Goal: Information Seeking & Learning: Learn about a topic

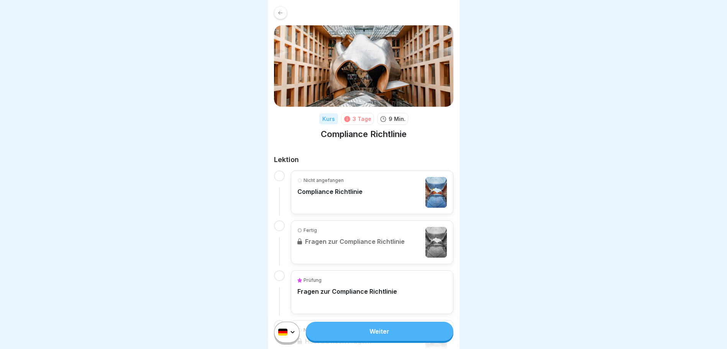
click at [372, 338] on link "Weiter" at bounding box center [379, 330] width 147 height 19
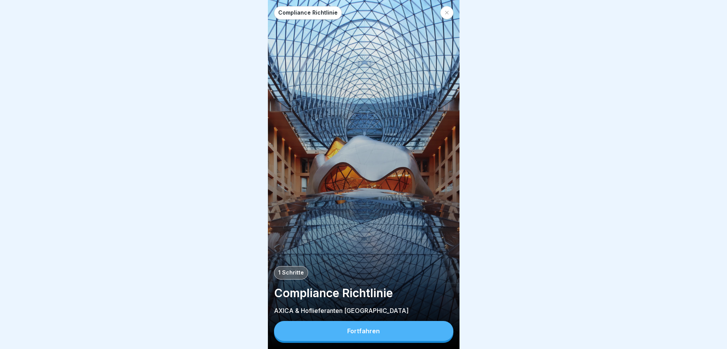
click at [401, 338] on button "Fortfahren" at bounding box center [363, 331] width 179 height 20
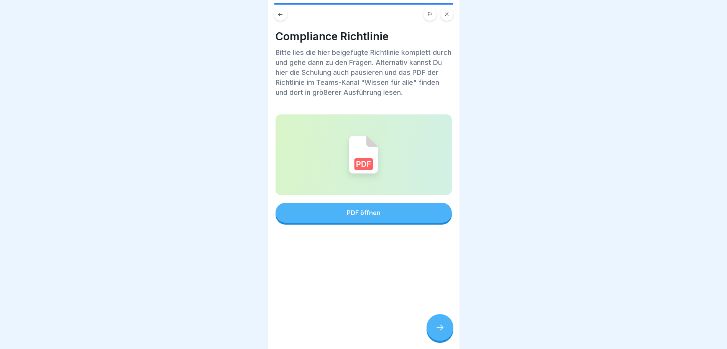
click at [360, 220] on button "PDF öffnen" at bounding box center [364, 212] width 176 height 20
click at [442, 340] on div at bounding box center [440, 327] width 27 height 27
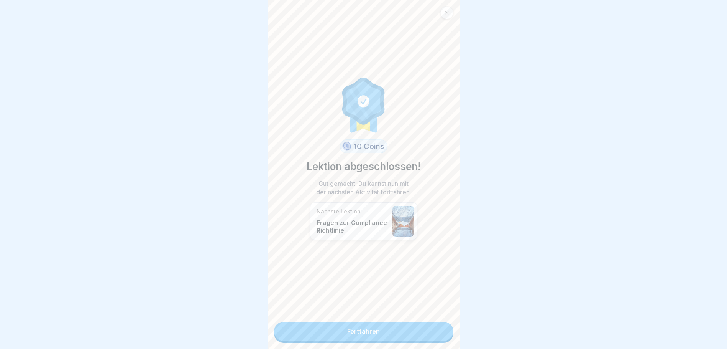
click at [368, 334] on link "Fortfahren" at bounding box center [363, 330] width 179 height 19
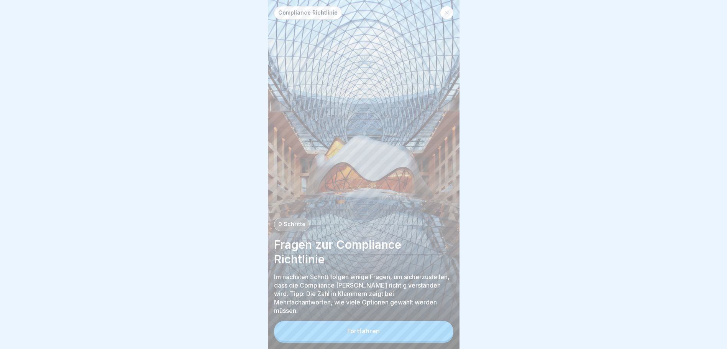
click at [368, 334] on div "Fortfahren" at bounding box center [363, 330] width 33 height 7
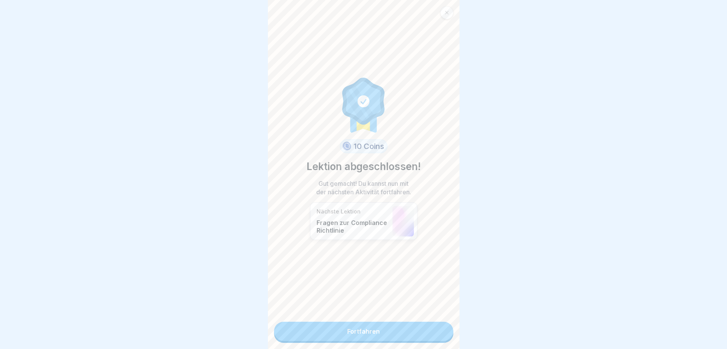
scroll to position [6, 0]
click at [362, 330] on link "Fortfahren" at bounding box center [363, 330] width 179 height 19
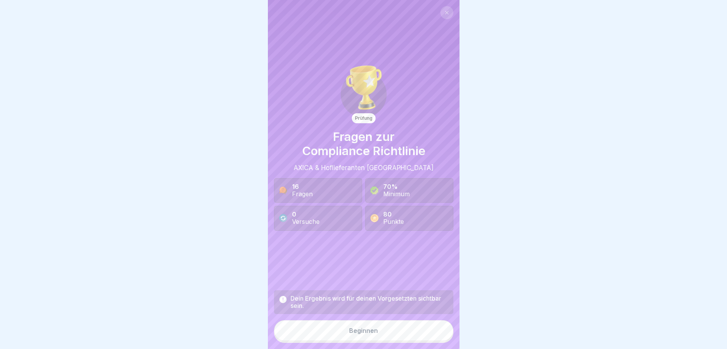
click at [367, 340] on button "Beginnen" at bounding box center [363, 330] width 179 height 21
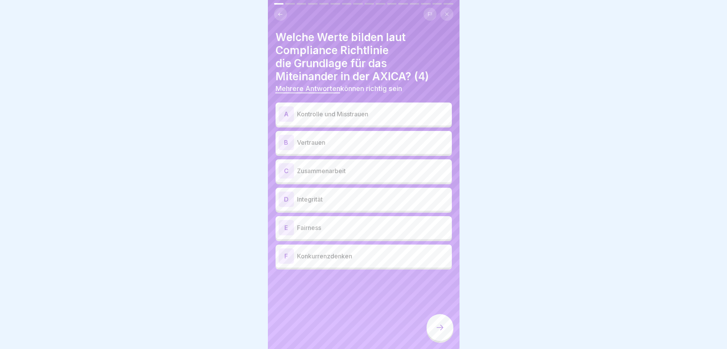
click at [344, 229] on p "Fairness" at bounding box center [373, 227] width 152 height 9
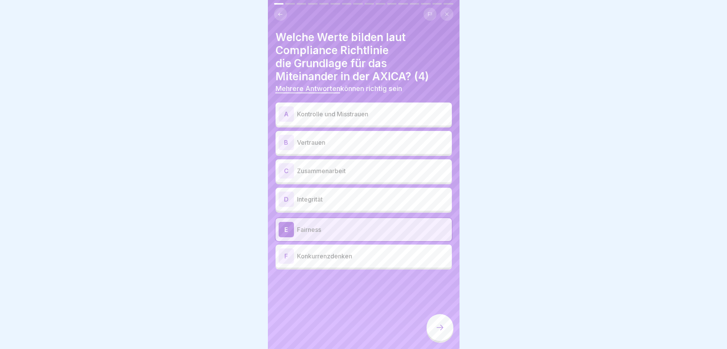
click at [339, 197] on p "Integrität" at bounding box center [373, 198] width 152 height 9
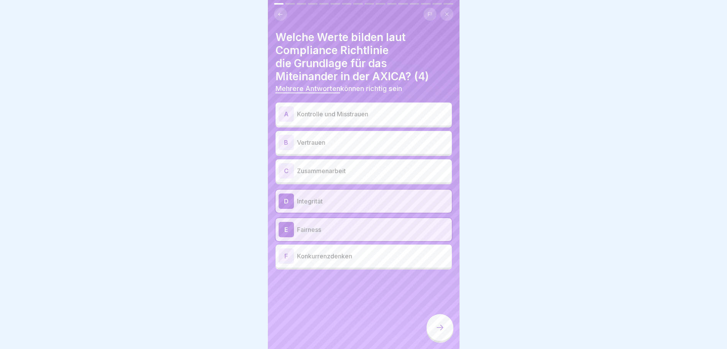
click at [350, 170] on p "Zusammenarbeit" at bounding box center [373, 170] width 152 height 9
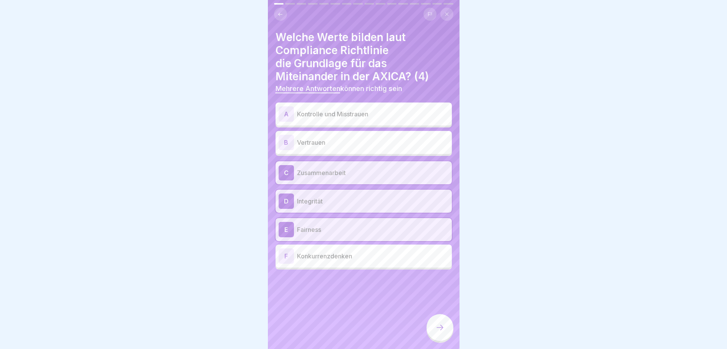
click at [352, 151] on div "B Vertrauen" at bounding box center [364, 142] width 176 height 23
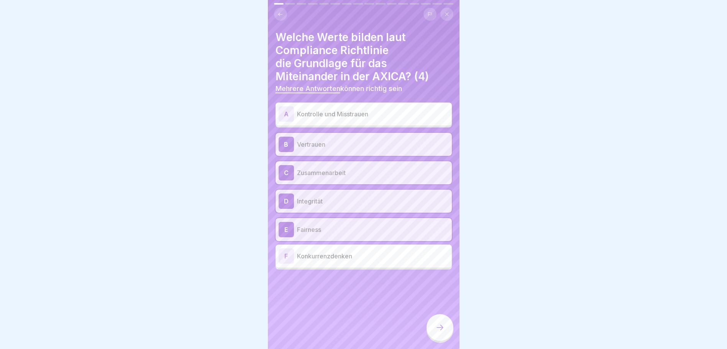
click at [444, 327] on div at bounding box center [440, 327] width 27 height 27
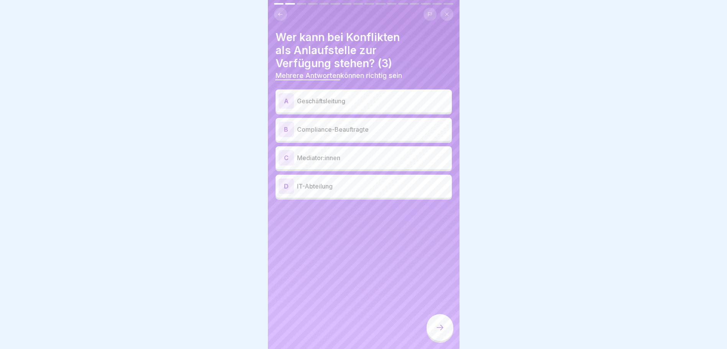
click at [348, 166] on div "C Mediator:innen" at bounding box center [364, 157] width 176 height 23
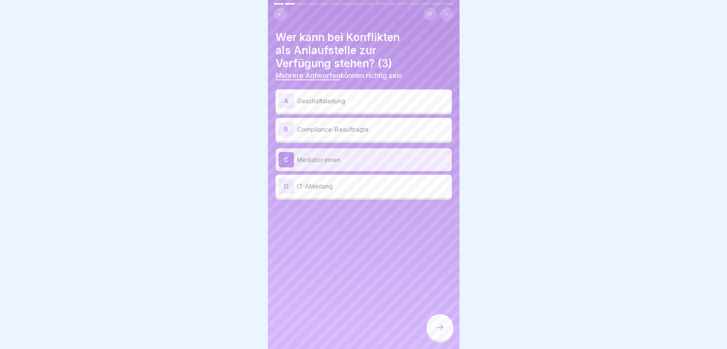
click at [367, 108] on div "A Geschäftsleitung" at bounding box center [364, 100] width 170 height 15
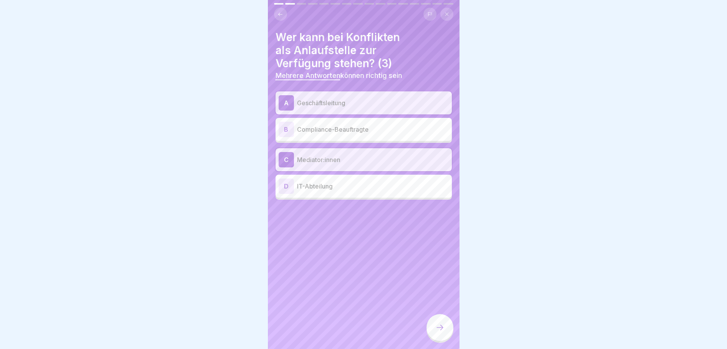
click at [443, 329] on div at bounding box center [440, 327] width 27 height 27
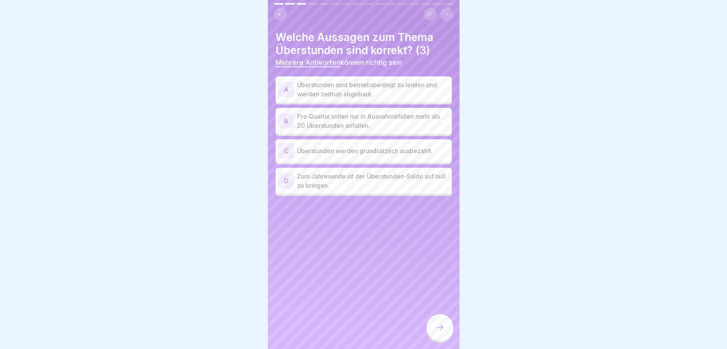
click at [280, 17] on icon at bounding box center [281, 15] width 6 height 6
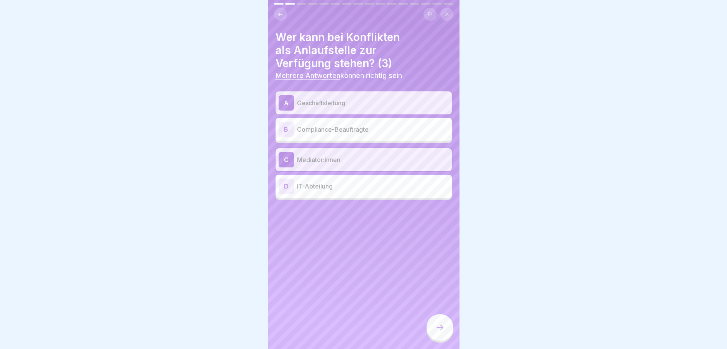
click at [442, 332] on icon at bounding box center [440, 326] width 9 height 9
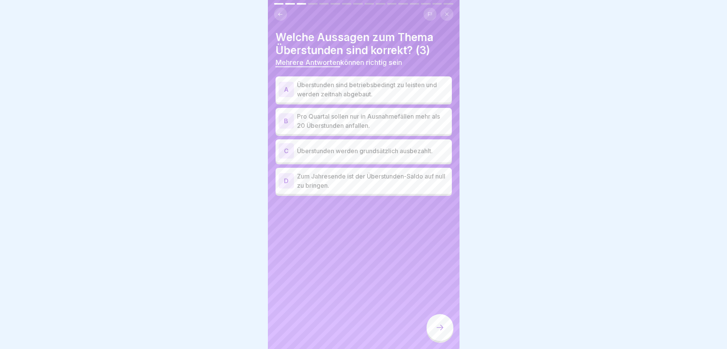
click at [376, 187] on p "Zum Jahresende ist der Überstunden-Saldo auf null zu bringen." at bounding box center [373, 180] width 152 height 18
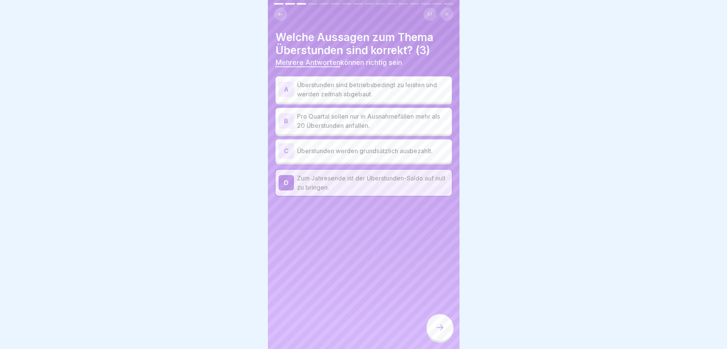
click at [369, 93] on p "Überstunden sind betriebsbedingt zu leisten und werden zeitnah abgebaut." at bounding box center [373, 89] width 152 height 18
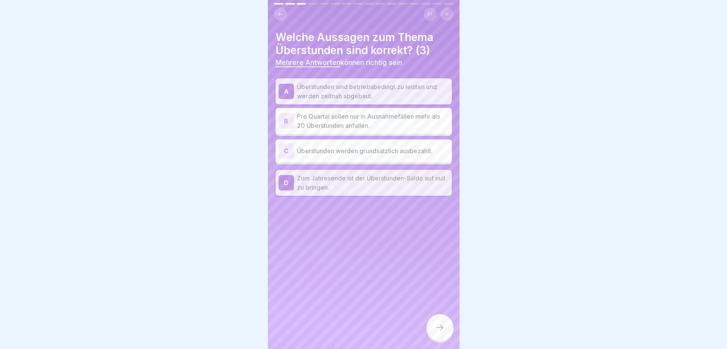
click at [444, 330] on icon at bounding box center [440, 326] width 9 height 9
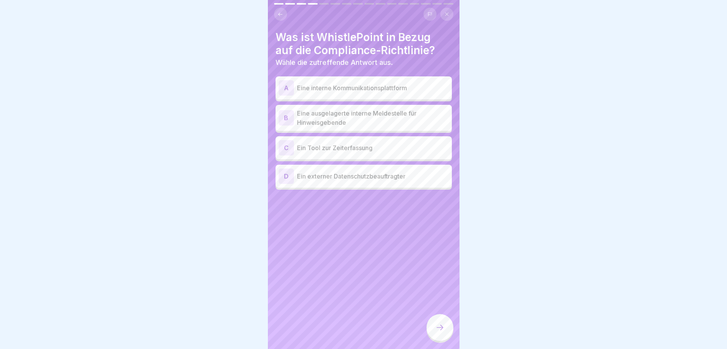
click at [371, 118] on p "Eine ausgelagerte interne Meldestelle für Hinweisgebende" at bounding box center [373, 118] width 152 height 18
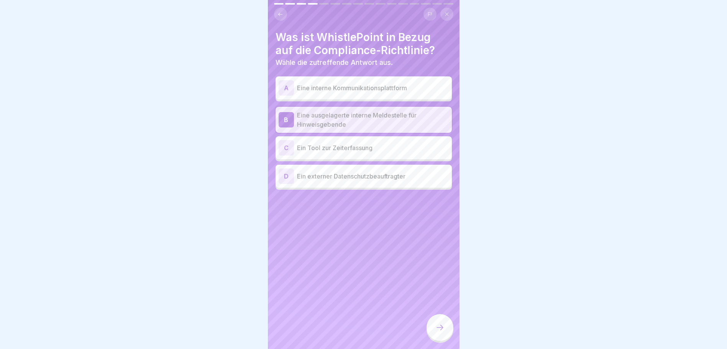
click at [436, 327] on div at bounding box center [440, 327] width 27 height 27
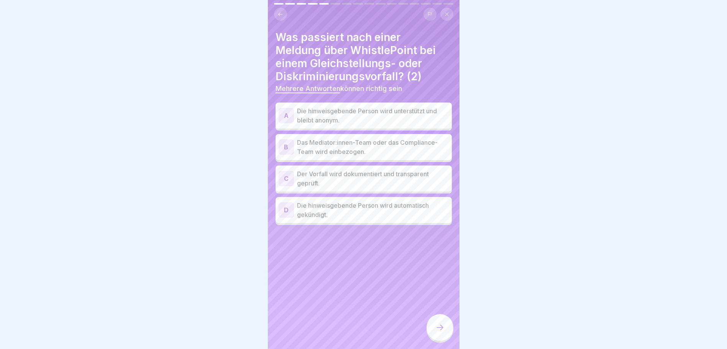
click at [395, 119] on p "Die hinweisgebende Person wird unterstützt und bleibt anonym." at bounding box center [373, 115] width 152 height 18
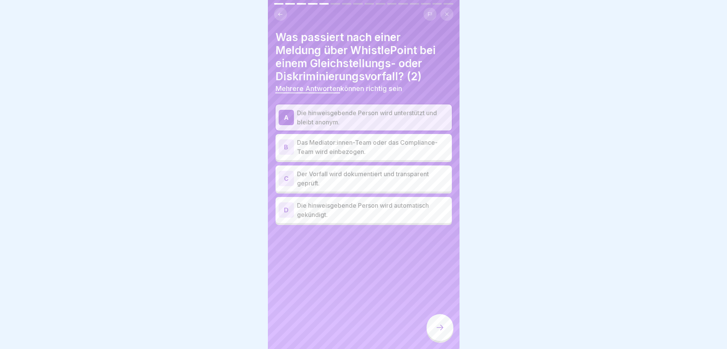
click at [364, 149] on p "Das Mediator:innen-Team oder das Compliance-Team wird einbezogen." at bounding box center [373, 147] width 152 height 18
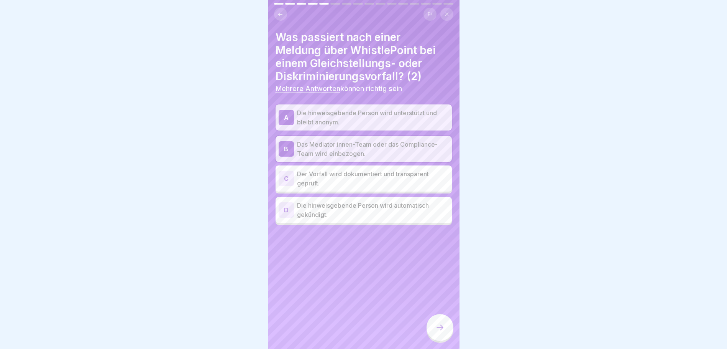
click at [441, 325] on div at bounding box center [440, 327] width 27 height 27
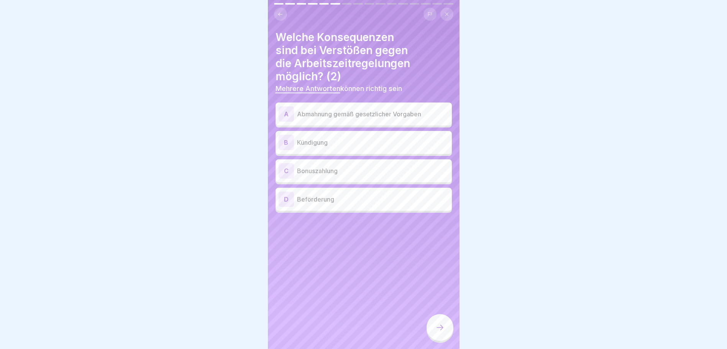
click at [342, 117] on p "Abmahnung gemäß gesetzlicher Vorgaben" at bounding box center [373, 113] width 152 height 9
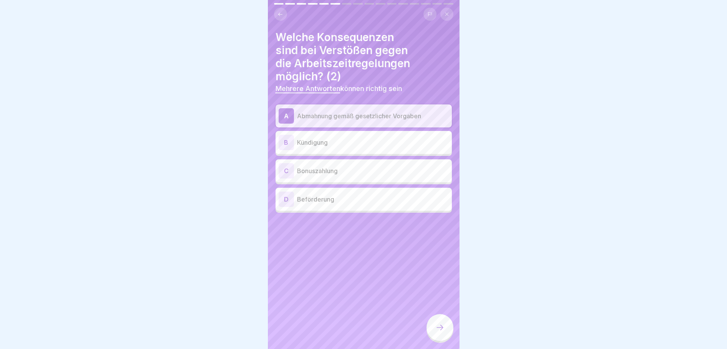
click at [359, 146] on p "Kündigung" at bounding box center [373, 142] width 152 height 9
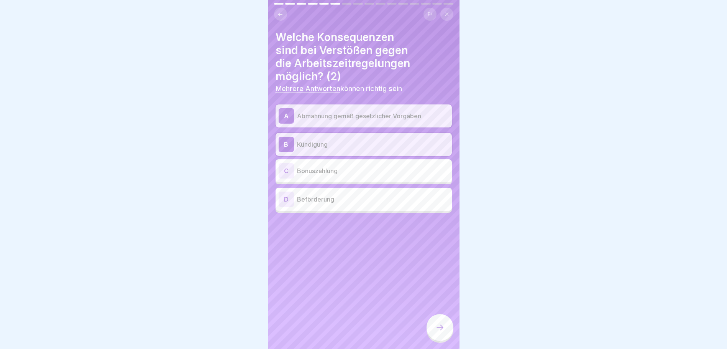
click at [447, 333] on div at bounding box center [440, 327] width 27 height 27
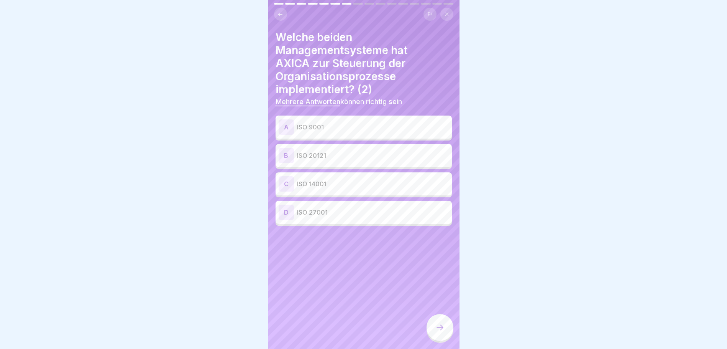
click at [323, 126] on p "ISO 9001" at bounding box center [373, 126] width 152 height 9
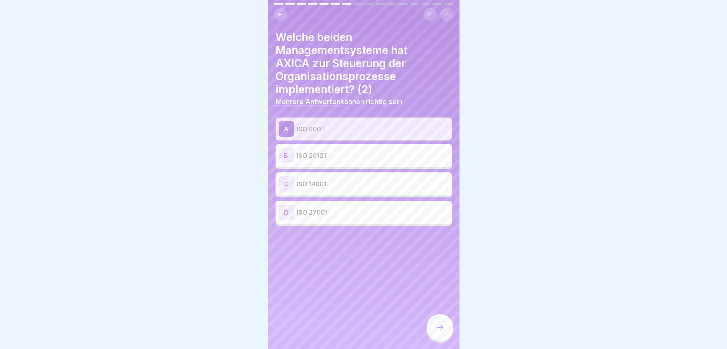
click at [441, 330] on icon at bounding box center [440, 326] width 7 height 5
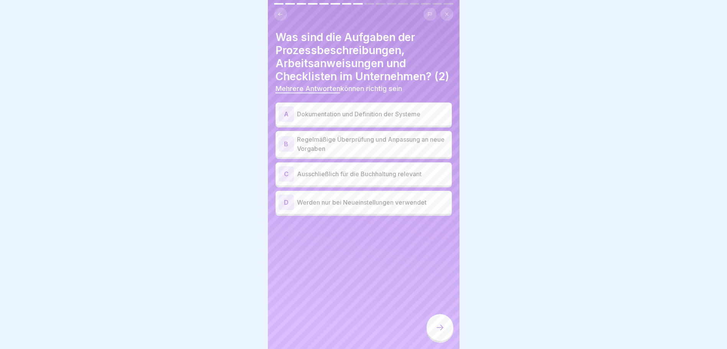
click at [343, 118] on p "Dokumentation und Definition der Systeme" at bounding box center [373, 113] width 152 height 9
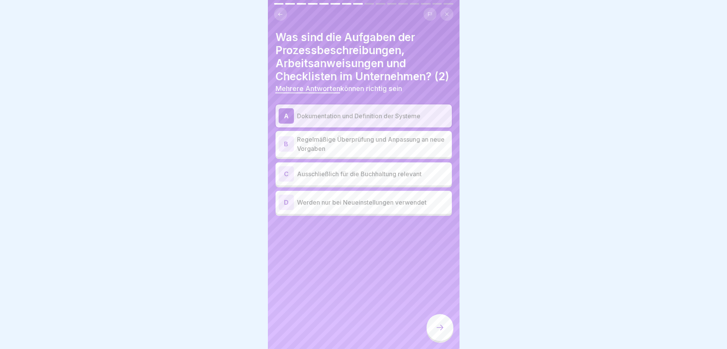
click at [340, 152] on p "Regelmäßige Überprüfung und Anpassung an neue Vorgaben" at bounding box center [373, 144] width 152 height 18
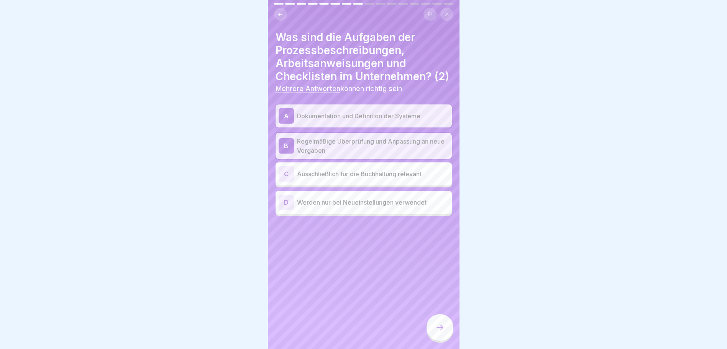
click at [424, 334] on div "Was sind die Aufgaben der Prozessbeschreibungen, Arbeitsanweisungen und Checkli…" at bounding box center [364, 174] width 192 height 349
click at [436, 332] on icon at bounding box center [440, 326] width 9 height 9
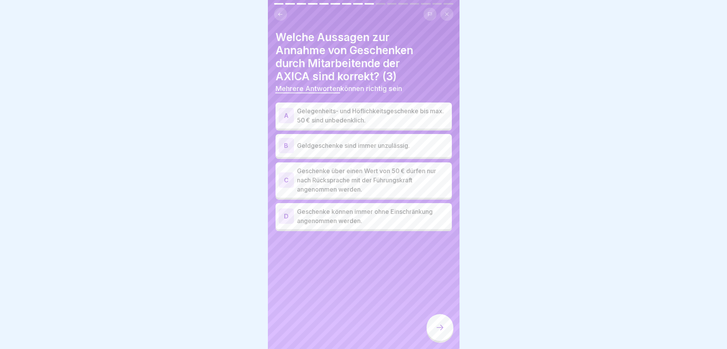
click at [376, 185] on p "Geschenke über einen Wert von 50 € dürfen nur nach Rücksprache mit der Führungs…" at bounding box center [373, 180] width 152 height 28
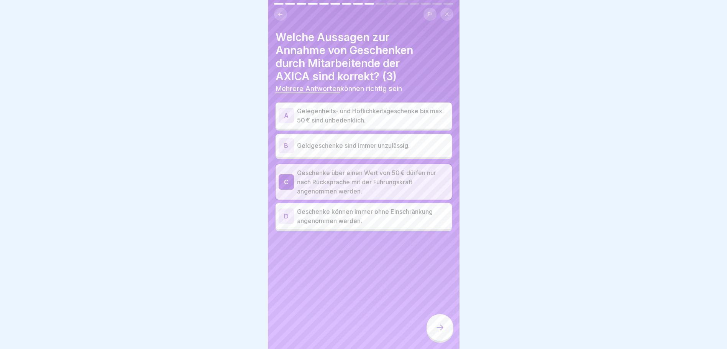
click at [445, 329] on div at bounding box center [440, 327] width 27 height 27
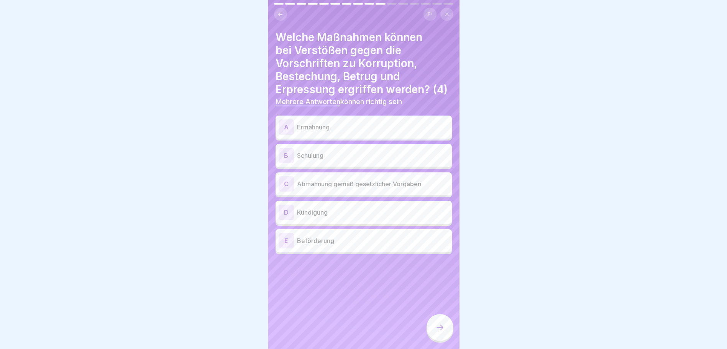
click at [357, 188] on p "Abmahnung gemäß gesetzlicher Vorgaben" at bounding box center [373, 183] width 152 height 9
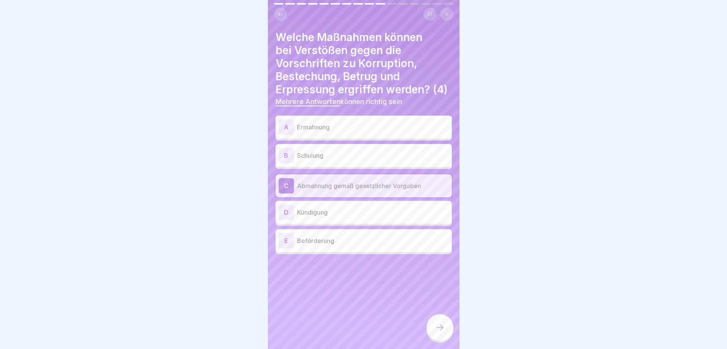
click at [329, 224] on div "D Kündigung" at bounding box center [364, 212] width 176 height 23
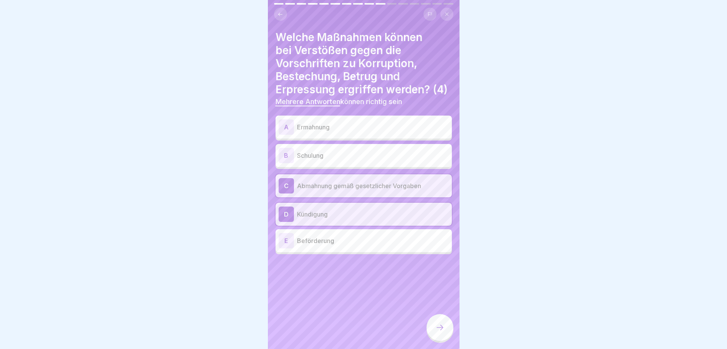
click at [434, 328] on div at bounding box center [440, 327] width 27 height 27
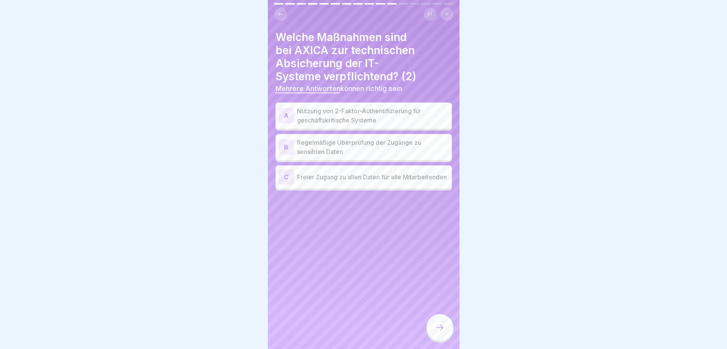
click at [392, 117] on p "Nutzung von 2-Faktor-Authentifizierung für geschäftskritische Systeme" at bounding box center [373, 115] width 152 height 18
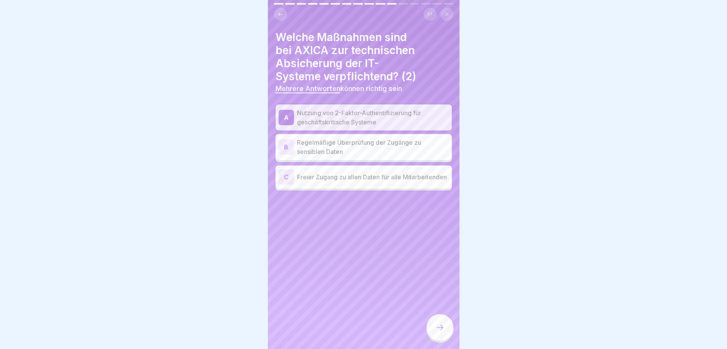
click at [383, 151] on p "Regelmäßige Überprüfung der Zugänge zu sensiblen Daten" at bounding box center [373, 147] width 152 height 18
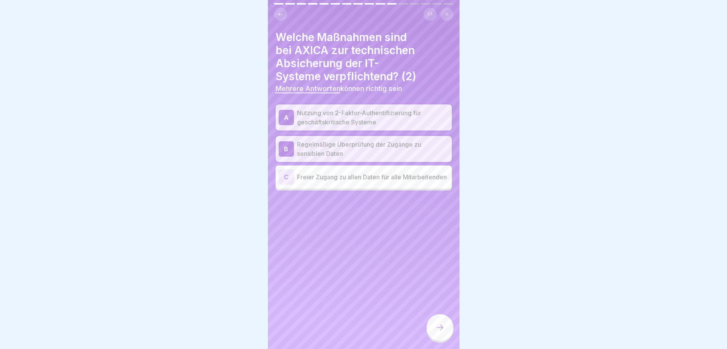
click at [429, 329] on div at bounding box center [440, 327] width 27 height 27
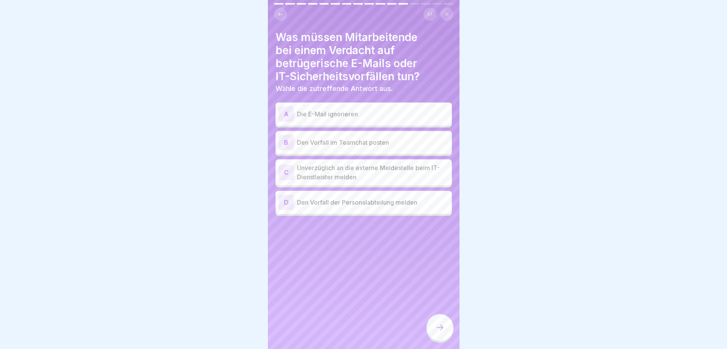
click at [359, 207] on div "D Den Vorfall der Personalabteilung melden" at bounding box center [364, 201] width 170 height 15
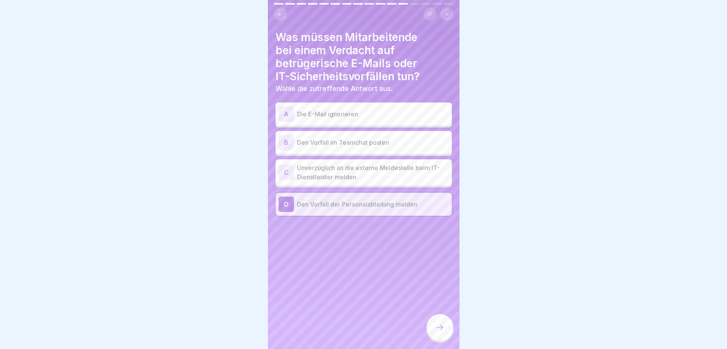
click at [444, 339] on div at bounding box center [440, 327] width 27 height 27
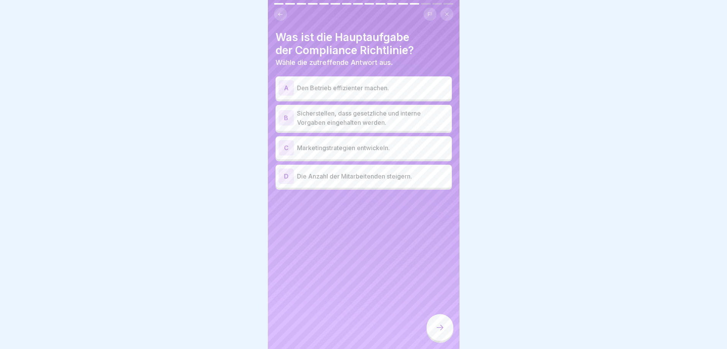
click at [385, 121] on p "Sicherstellen, dass gesetzliche und interne Vorgaben eingehalten werden." at bounding box center [373, 118] width 152 height 18
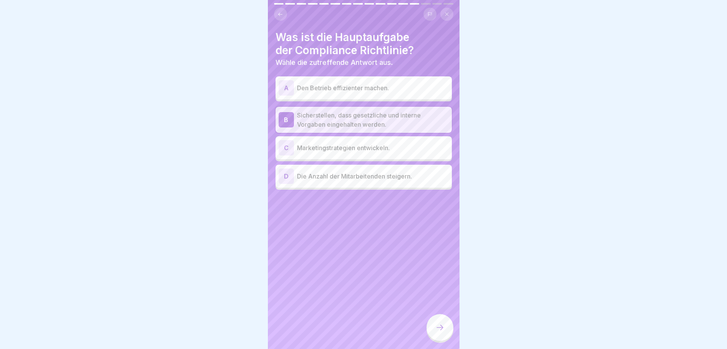
click at [444, 332] on icon at bounding box center [440, 326] width 9 height 9
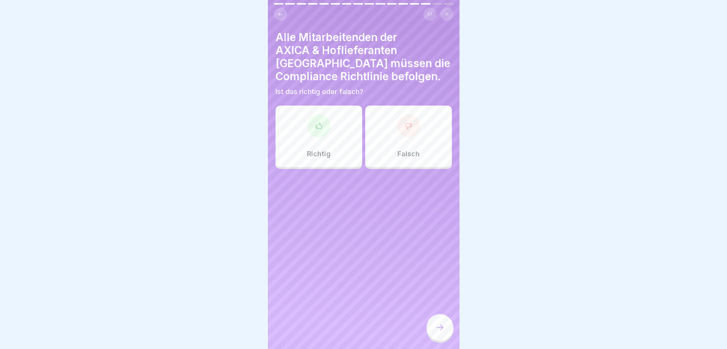
click at [340, 123] on div "Richtig" at bounding box center [319, 135] width 87 height 61
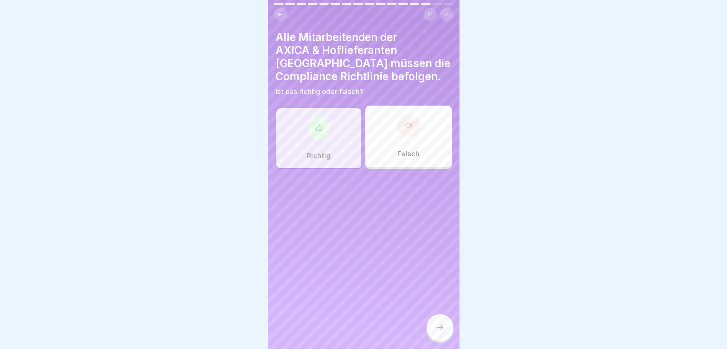
click at [314, 123] on div at bounding box center [319, 127] width 23 height 23
click at [437, 330] on icon at bounding box center [440, 326] width 9 height 9
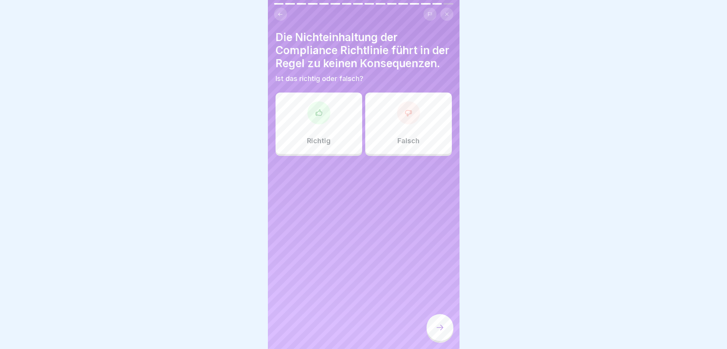
click at [395, 133] on div "Falsch" at bounding box center [408, 122] width 87 height 61
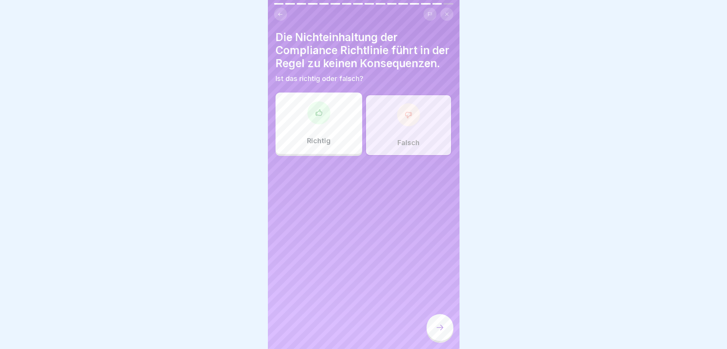
click at [438, 332] on icon at bounding box center [440, 326] width 9 height 9
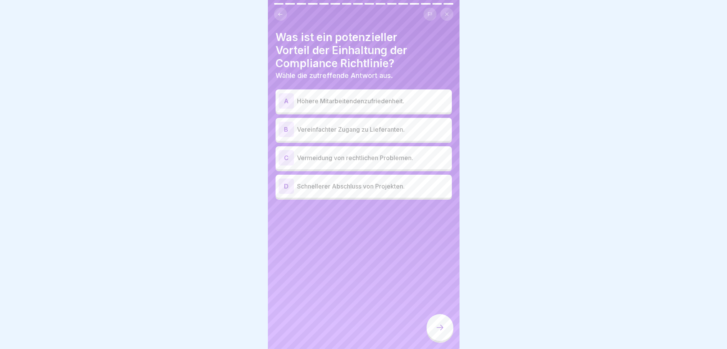
click at [393, 97] on p "Höhere Mitarbeitendenzufriedenheit." at bounding box center [373, 100] width 152 height 9
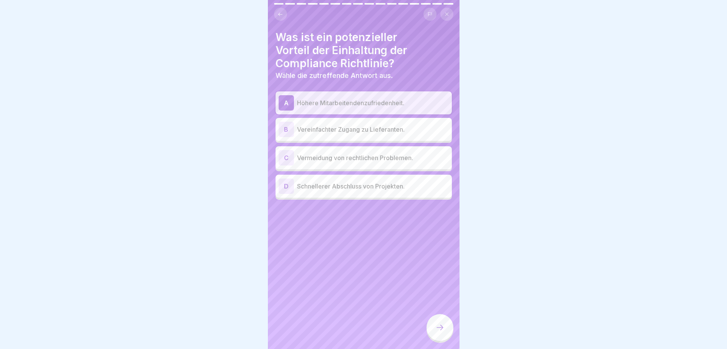
click at [430, 159] on p "Vermeidung von rechtlichen Problemen." at bounding box center [373, 157] width 152 height 9
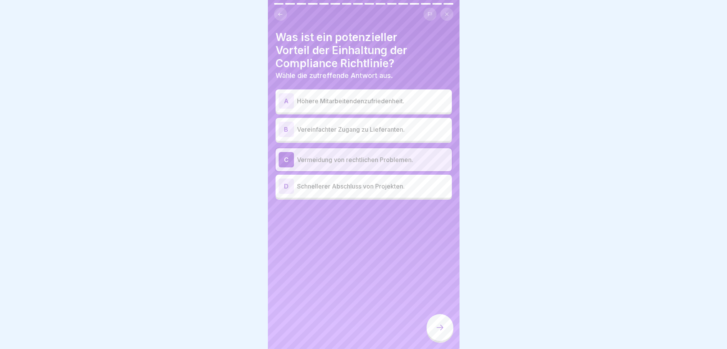
click at [361, 102] on p "Höhere Mitarbeitendenzufriedenheit." at bounding box center [373, 100] width 152 height 9
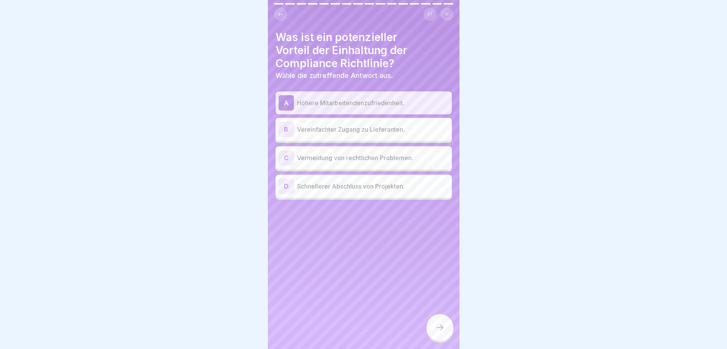
click at [451, 333] on div at bounding box center [440, 327] width 27 height 27
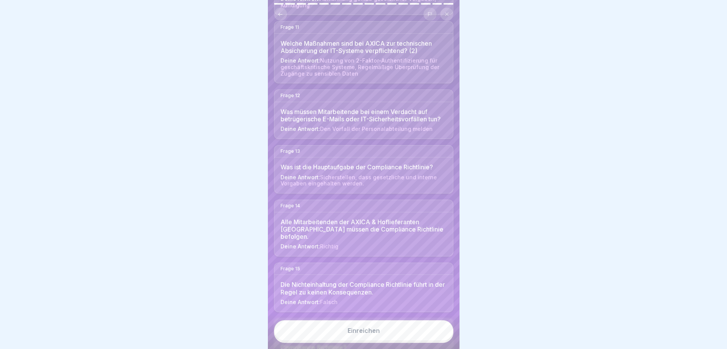
scroll to position [765, 0]
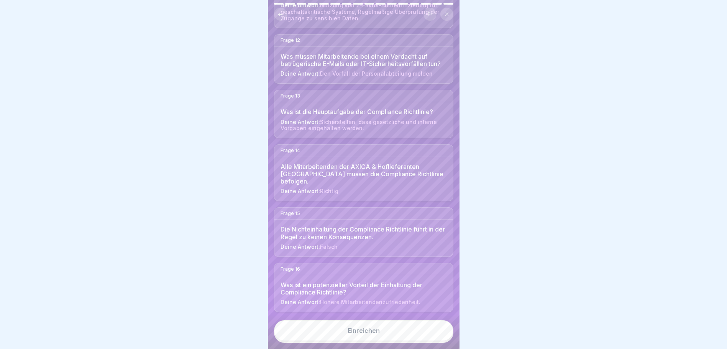
click at [362, 334] on div "Einreichen" at bounding box center [364, 330] width 32 height 7
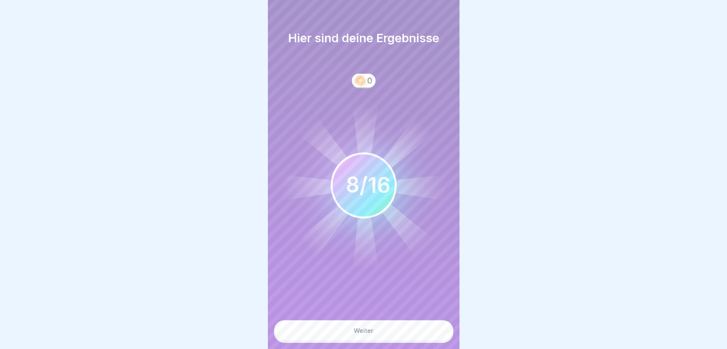
click at [363, 334] on div "Weiter" at bounding box center [364, 330] width 20 height 7
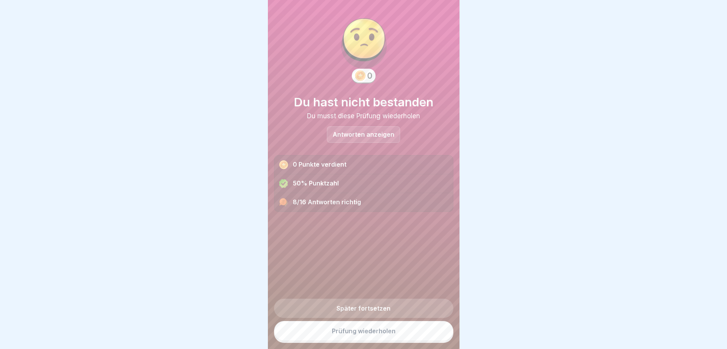
click at [379, 340] on link "Prüfung wiederholen" at bounding box center [363, 331] width 179 height 20
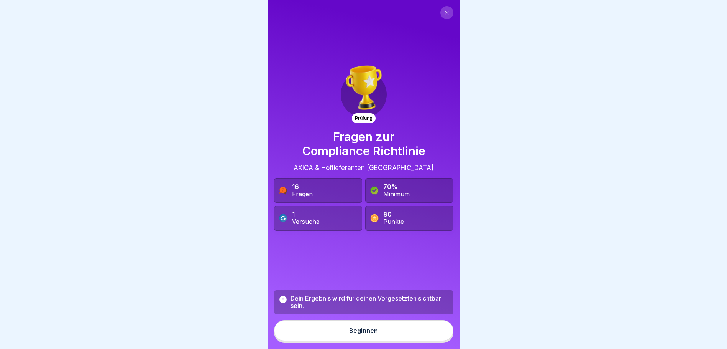
click at [375, 338] on button "Beginnen" at bounding box center [363, 330] width 179 height 21
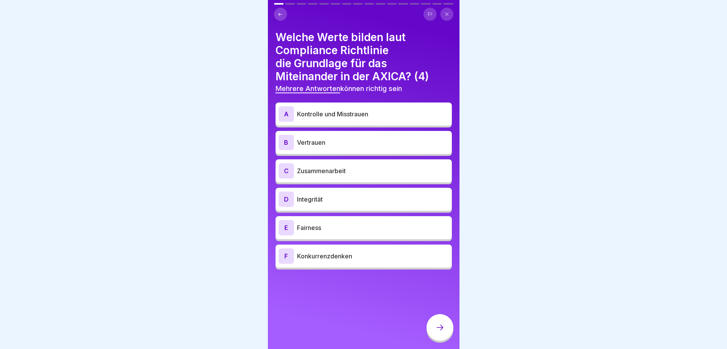
click at [324, 141] on p "Vertrauen" at bounding box center [373, 142] width 152 height 9
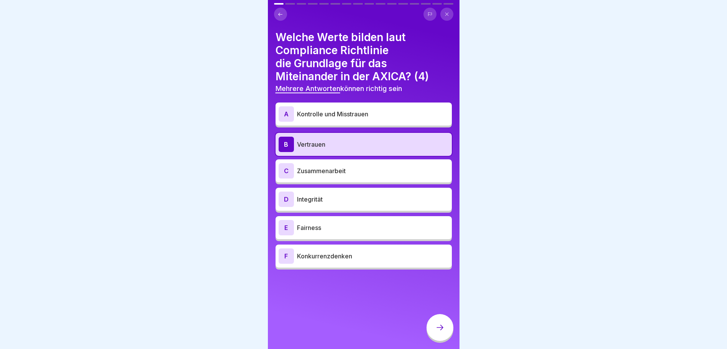
click at [332, 230] on p "Fairness" at bounding box center [373, 227] width 152 height 9
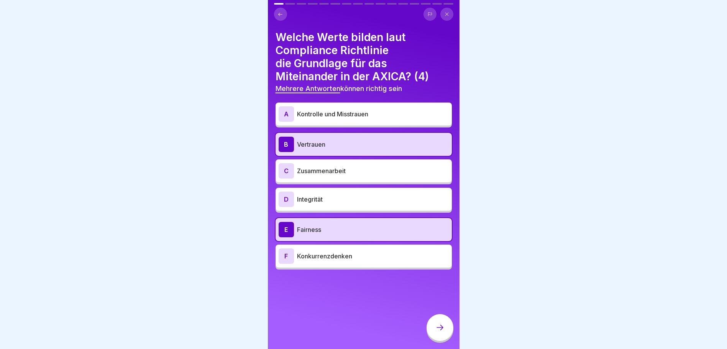
click at [355, 171] on p "Zusammenarbeit" at bounding box center [373, 170] width 152 height 9
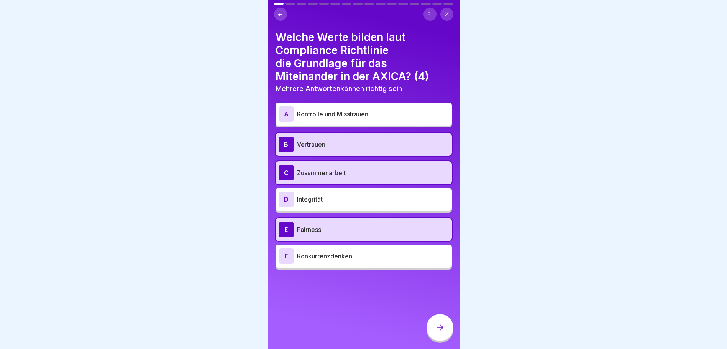
click at [438, 332] on icon at bounding box center [440, 326] width 9 height 9
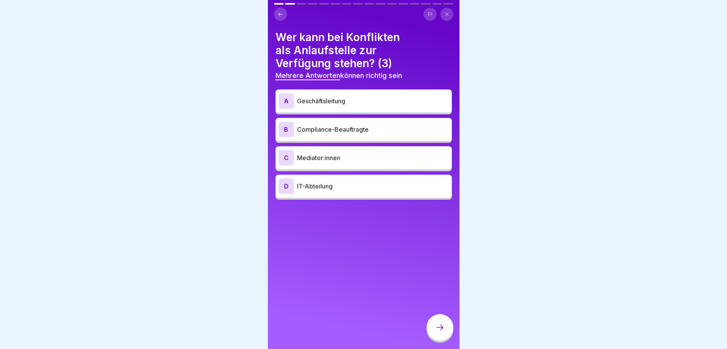
click at [330, 161] on p "Mediator:innen" at bounding box center [373, 157] width 152 height 9
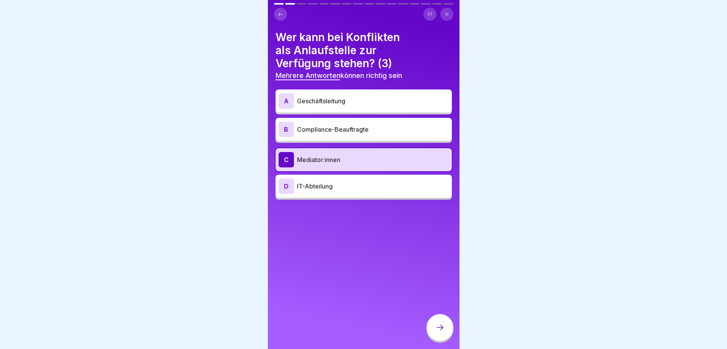
click at [312, 108] on div "A Geschäftsleitung" at bounding box center [364, 100] width 170 height 15
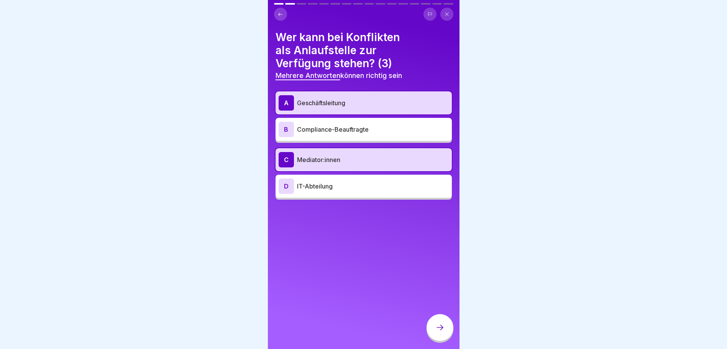
click at [367, 130] on p "Compliance-Beauftragte" at bounding box center [373, 129] width 152 height 9
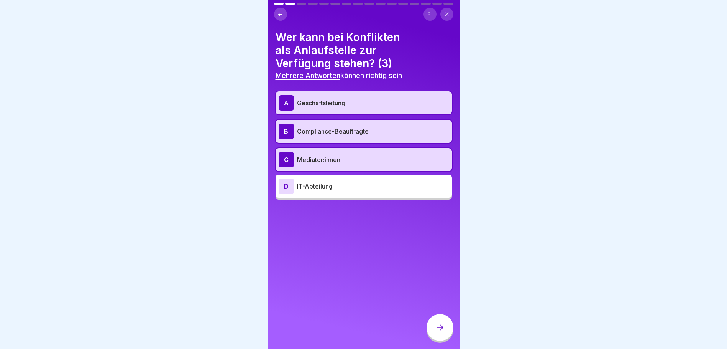
click at [436, 332] on icon at bounding box center [440, 326] width 9 height 9
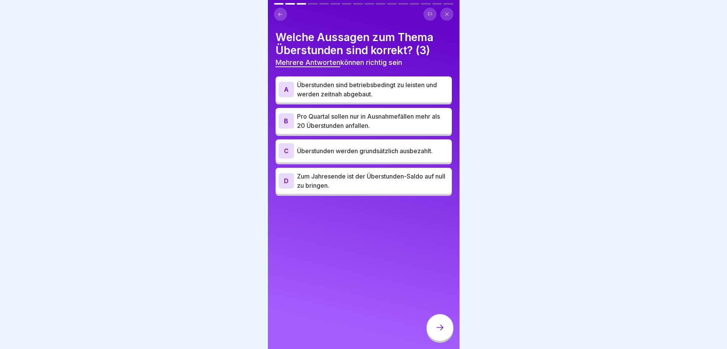
click at [395, 183] on p "Zum Jahresende ist der Überstunden-Saldo auf null zu bringen." at bounding box center [373, 180] width 152 height 18
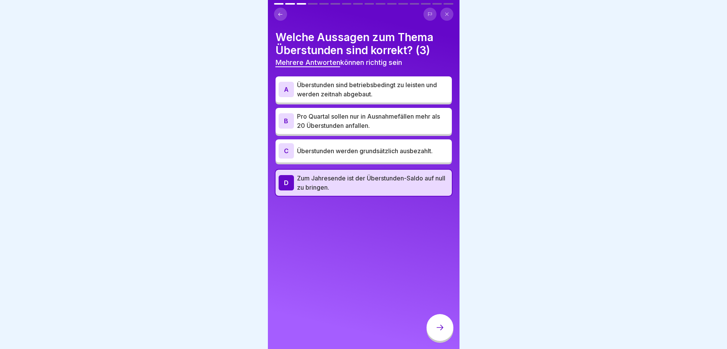
click at [363, 82] on p "Überstunden sind betriebsbedingt zu leisten und werden zeitnah abgebaut." at bounding box center [373, 89] width 152 height 18
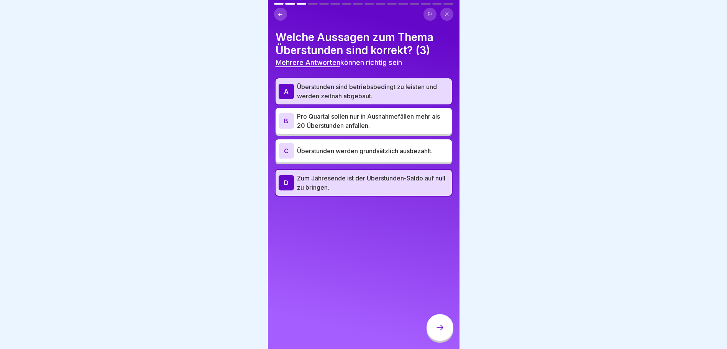
click at [403, 120] on p "Pro Quartal sollen nur in Ausnahmefällen mehr als 20 Überstunden anfallen." at bounding box center [373, 121] width 152 height 18
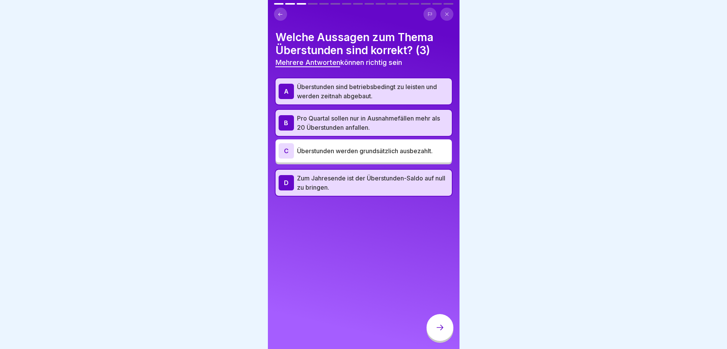
click at [434, 331] on div at bounding box center [440, 327] width 27 height 27
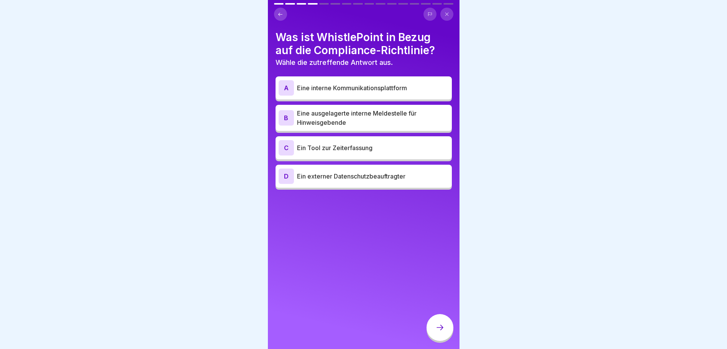
click at [407, 121] on p "Eine ausgelagerte interne Meldestelle für Hinweisgebende" at bounding box center [373, 118] width 152 height 18
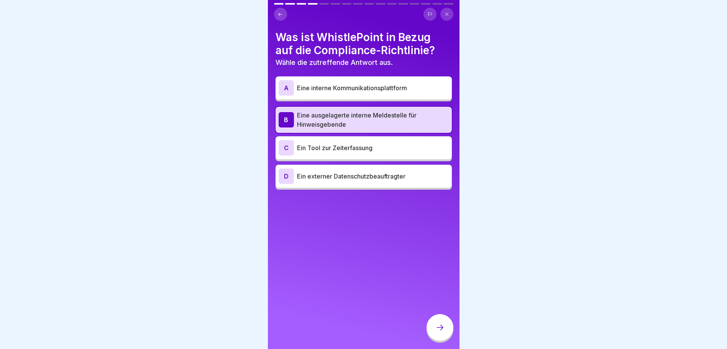
click at [439, 340] on div at bounding box center [440, 327] width 27 height 27
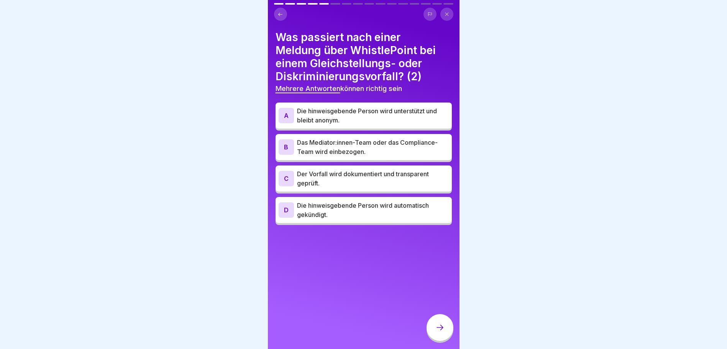
click at [355, 126] on div "A Die hinweisgebende Person wird unterstützt und bleibt anonym." at bounding box center [364, 115] width 176 height 26
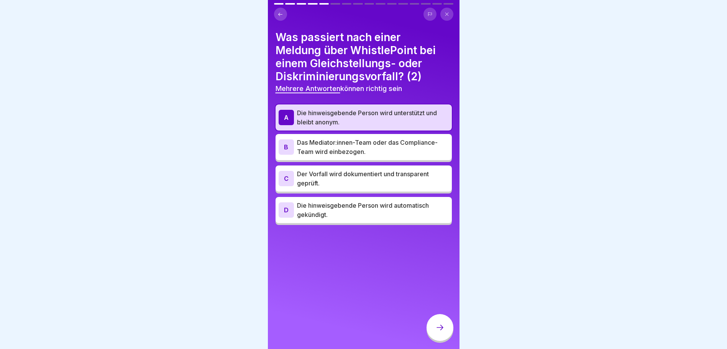
click at [409, 152] on p "Das Mediator:innen-Team oder das Compliance-Team wird einbezogen." at bounding box center [373, 147] width 152 height 18
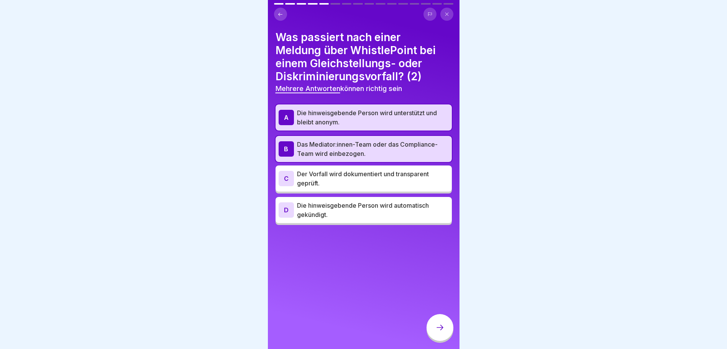
click at [443, 338] on div at bounding box center [440, 327] width 27 height 27
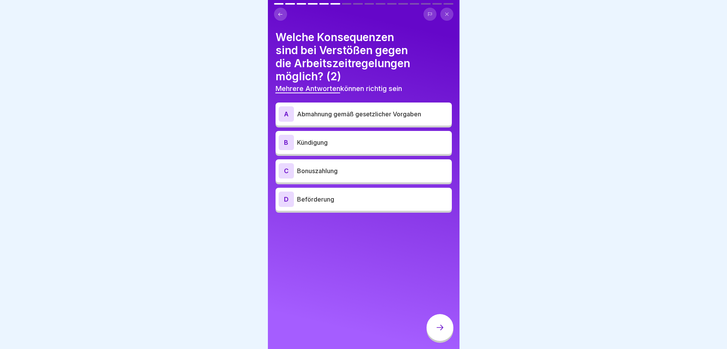
click at [370, 109] on p "Abmahnung gemäß gesetzlicher Vorgaben" at bounding box center [373, 113] width 152 height 9
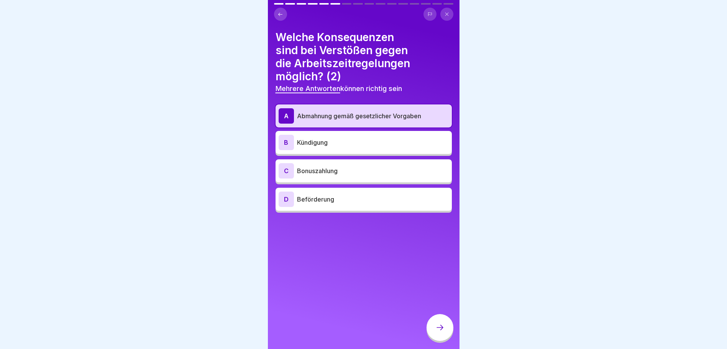
click at [347, 143] on p "Kündigung" at bounding box center [373, 142] width 152 height 9
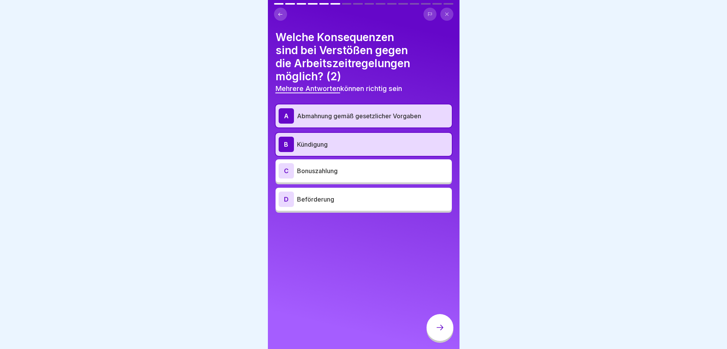
click at [438, 325] on div at bounding box center [440, 327] width 27 height 27
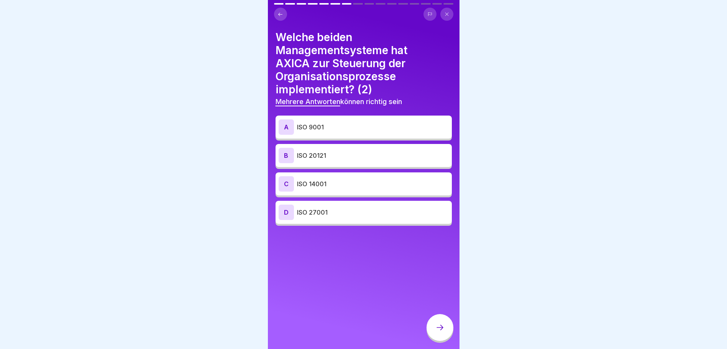
click at [336, 121] on div "A ISO 9001" at bounding box center [364, 126] width 170 height 15
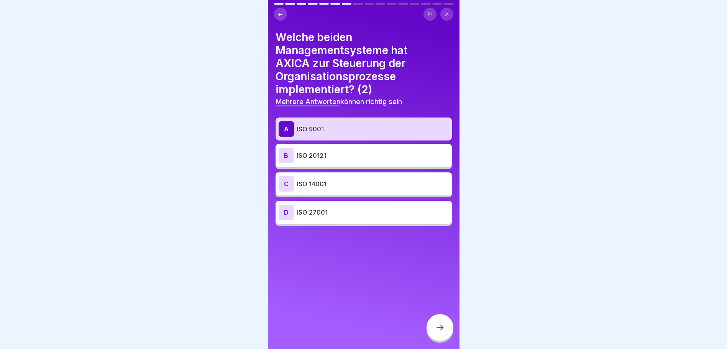
click at [336, 185] on p "ISO 14001" at bounding box center [373, 183] width 152 height 9
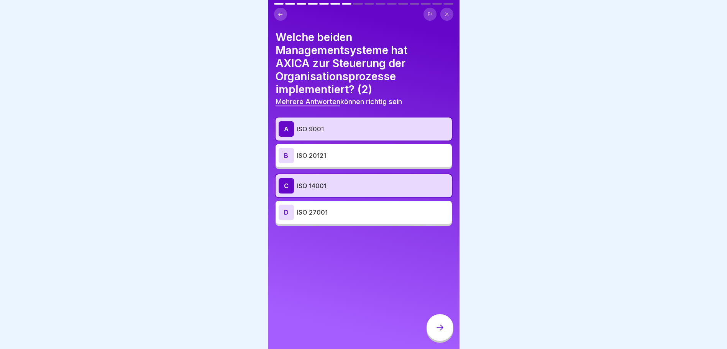
click at [437, 330] on icon at bounding box center [440, 326] width 9 height 9
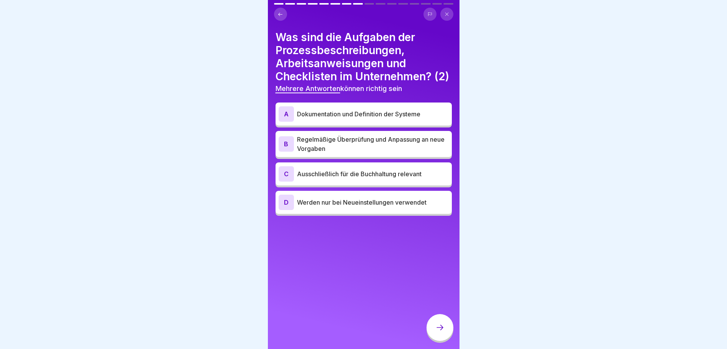
click at [381, 153] on p "Regelmäßige Überprüfung und Anpassung an neue Vorgaben" at bounding box center [373, 144] width 152 height 18
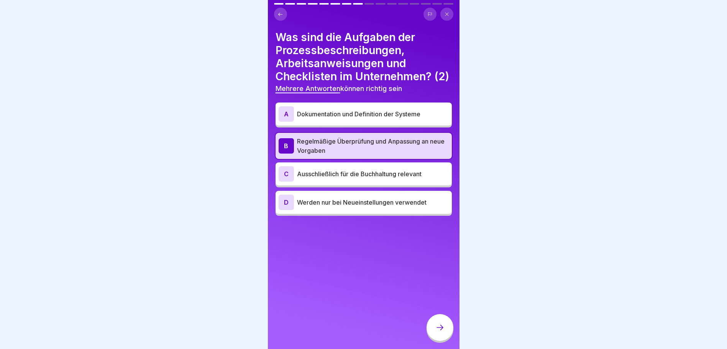
click at [407, 118] on p "Dokumentation und Definition der Systeme" at bounding box center [373, 113] width 152 height 9
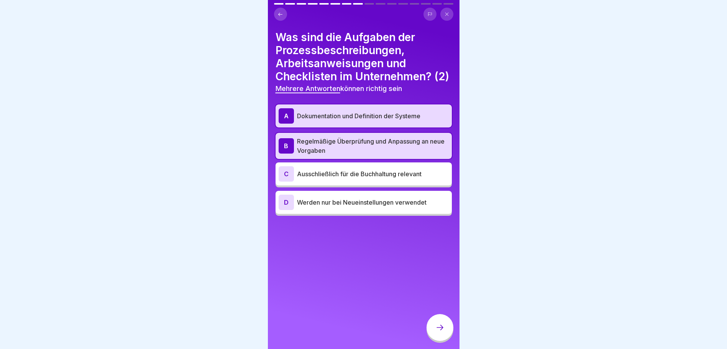
click at [438, 340] on div at bounding box center [440, 327] width 27 height 27
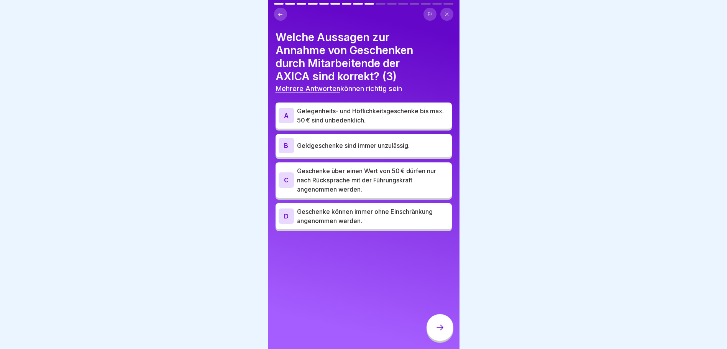
click at [385, 179] on p "Geschenke über einen Wert von 50 € dürfen nur nach Rücksprache mit der Führungs…" at bounding box center [373, 180] width 152 height 28
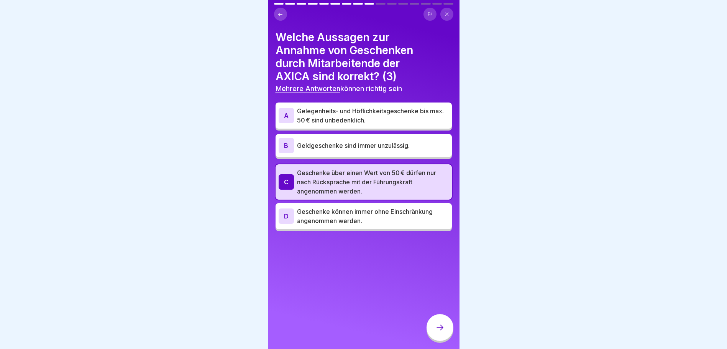
click at [405, 117] on p "Gelegenheits- und Höflichkeitsgeschenke bis max. 50 € sind unbedenklich." at bounding box center [373, 115] width 152 height 18
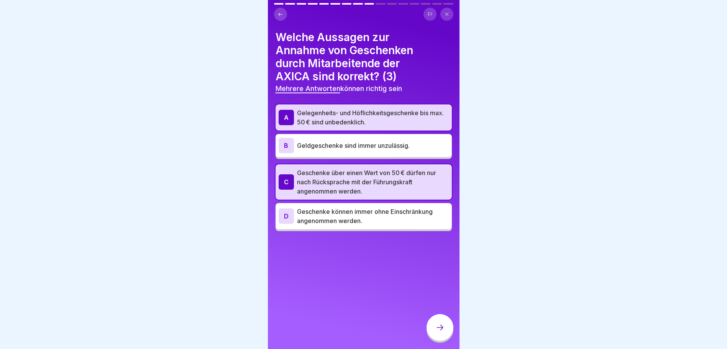
click at [439, 328] on div at bounding box center [440, 327] width 27 height 27
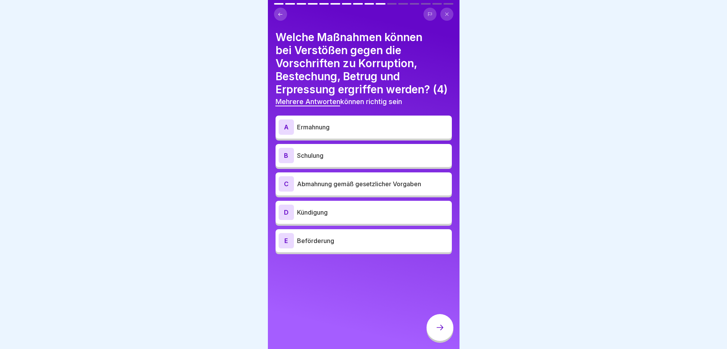
click at [367, 188] on p "Abmahnung gemäß gesetzlicher Vorgaben" at bounding box center [373, 183] width 152 height 9
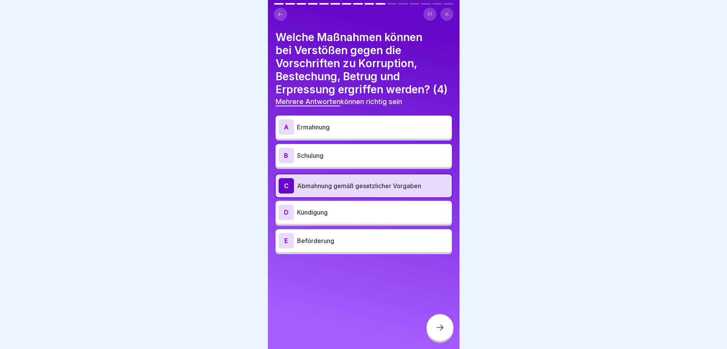
click at [331, 217] on p "Kündigung" at bounding box center [373, 211] width 152 height 9
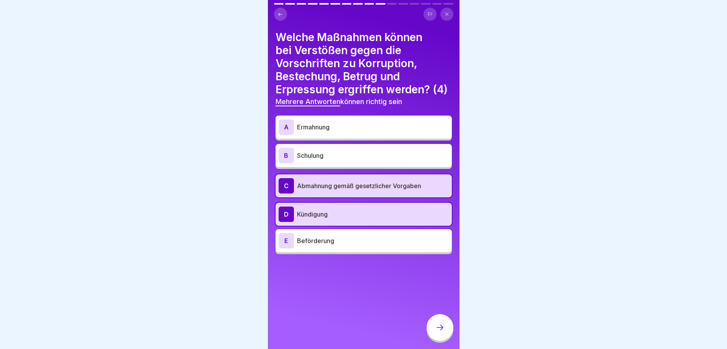
click at [355, 132] on p "Ermahnung" at bounding box center [373, 126] width 152 height 9
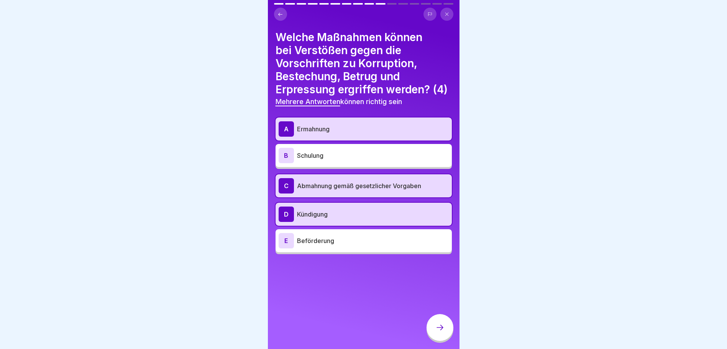
click at [342, 163] on div "B Schulung" at bounding box center [364, 155] width 170 height 15
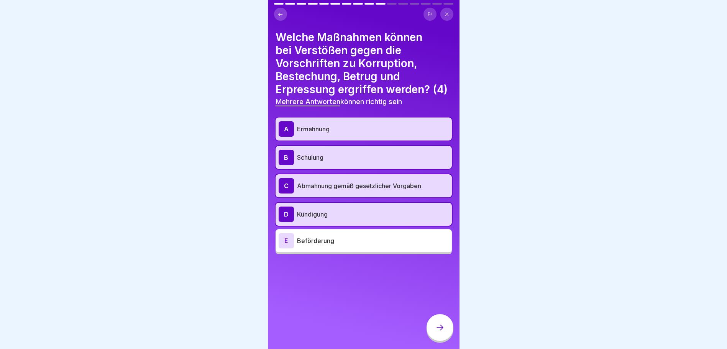
click at [440, 332] on icon at bounding box center [440, 326] width 9 height 9
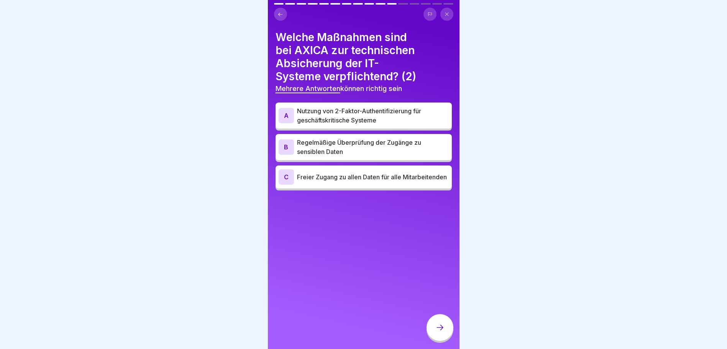
click at [367, 151] on p "Regelmäßige Überprüfung der Zugänge zu sensiblen Daten" at bounding box center [373, 147] width 152 height 18
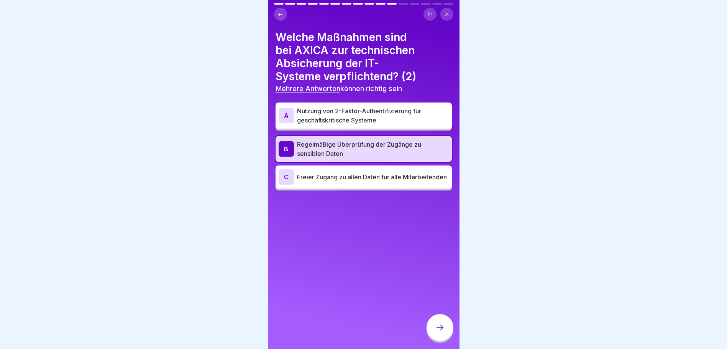
click at [385, 115] on p "Nutzung von 2-Faktor-Authentifizierung für geschäftskritische Systeme" at bounding box center [373, 115] width 152 height 18
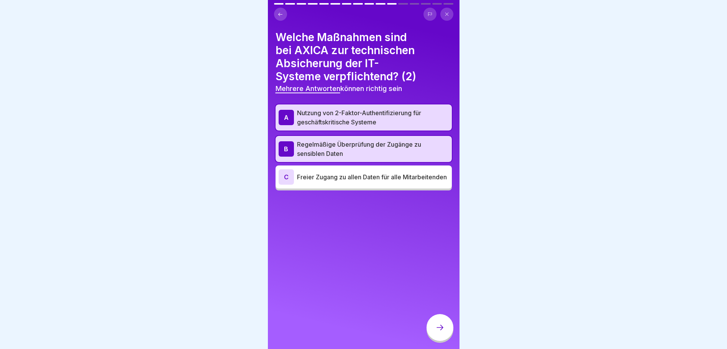
click at [434, 338] on div at bounding box center [440, 327] width 27 height 27
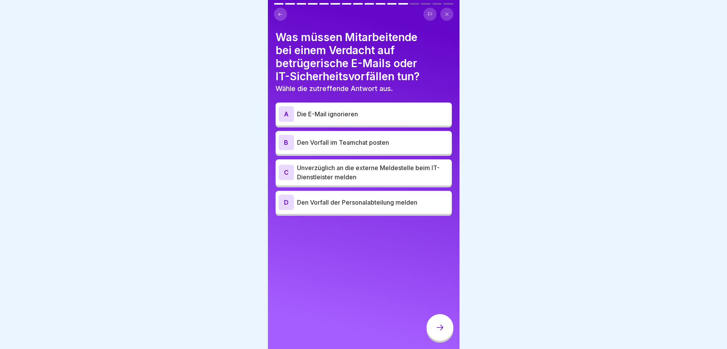
click at [365, 206] on p "Den Vorfall der Personalabteilung melden" at bounding box center [373, 201] width 152 height 9
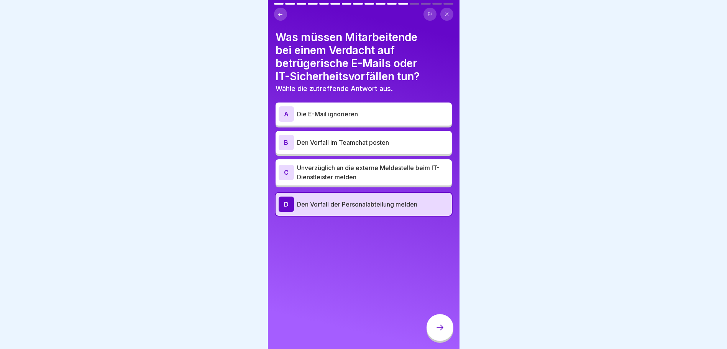
click at [397, 178] on p "Unverzüglich an die externe Meldestelle beim IT-Dienstleister melden" at bounding box center [373, 172] width 152 height 18
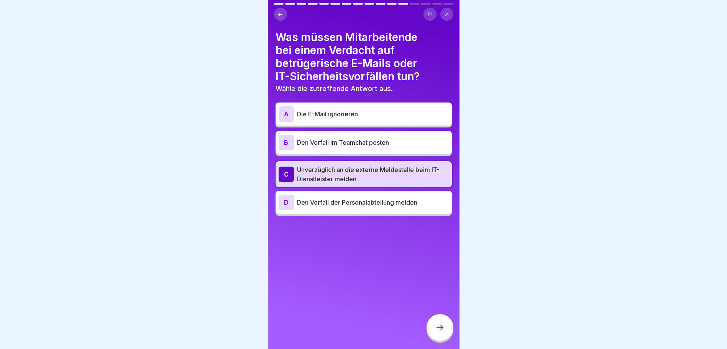
click at [439, 340] on div at bounding box center [440, 327] width 27 height 27
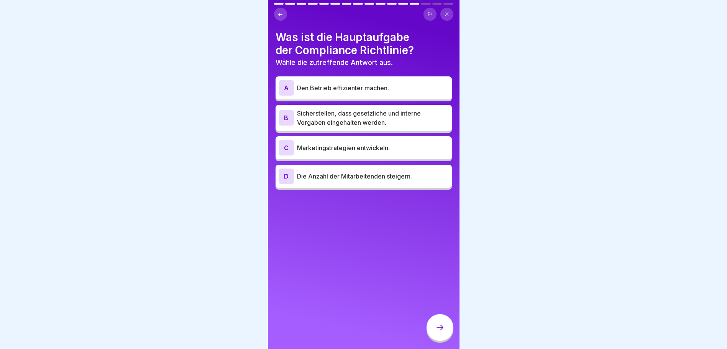
click at [339, 121] on p "Sicherstellen, dass gesetzliche und interne Vorgaben eingehalten werden." at bounding box center [373, 118] width 152 height 18
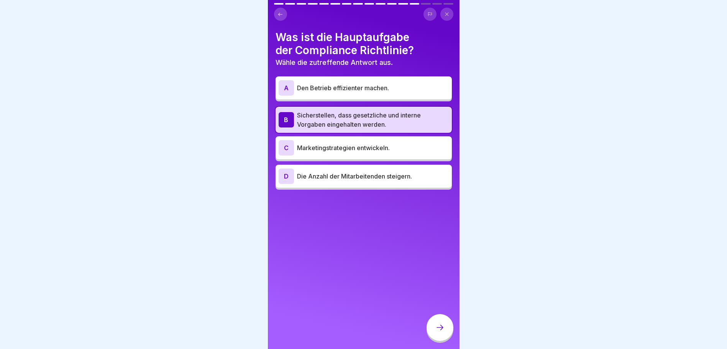
click at [332, 86] on p "Den Betrieb effizienter machen." at bounding box center [373, 87] width 152 height 9
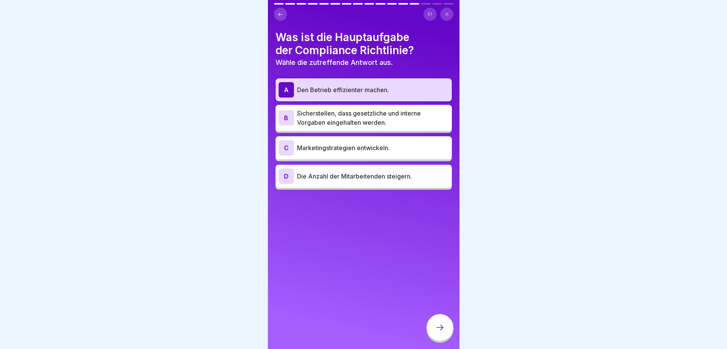
click at [333, 115] on p "Sicherstellen, dass gesetzliche und interne Vorgaben eingehalten werden." at bounding box center [373, 118] width 152 height 18
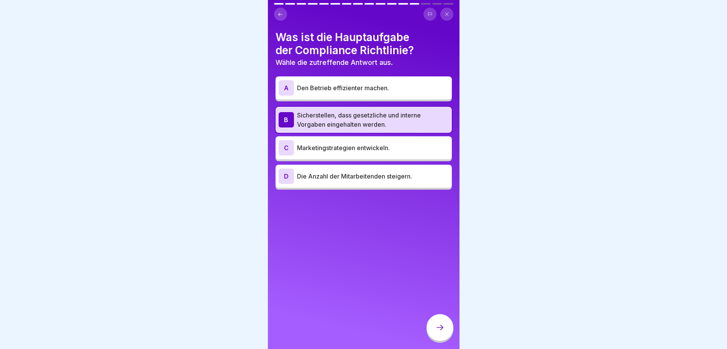
click at [445, 330] on div at bounding box center [440, 327] width 27 height 27
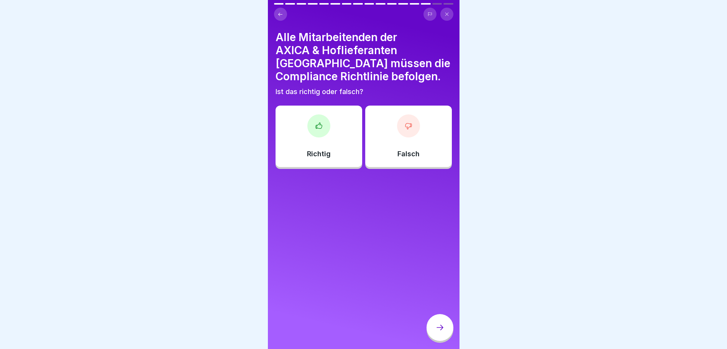
click at [326, 123] on div "Richtig" at bounding box center [319, 135] width 87 height 61
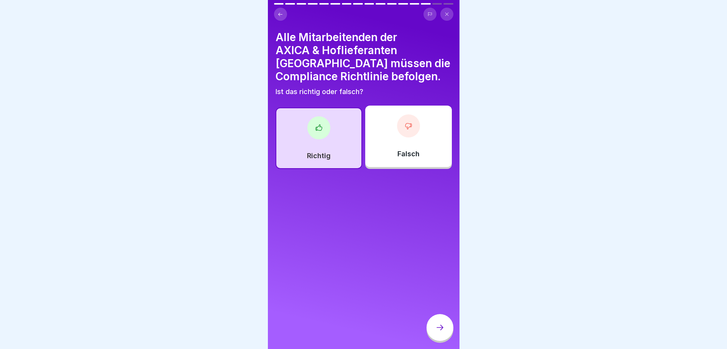
click at [448, 336] on div at bounding box center [440, 327] width 27 height 27
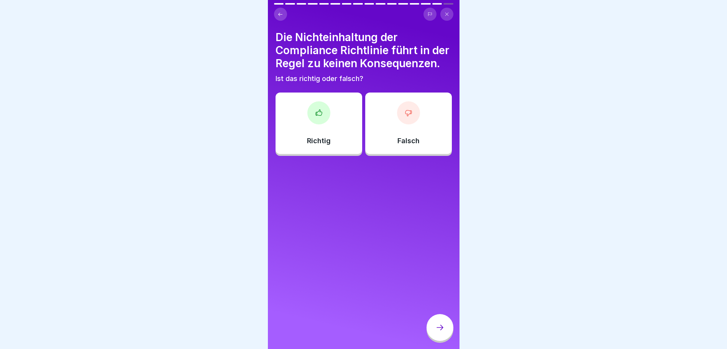
click at [408, 145] on p "Falsch" at bounding box center [409, 141] width 22 height 8
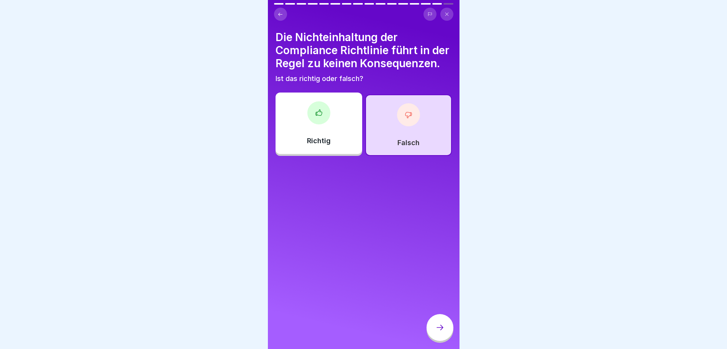
click at [449, 332] on div at bounding box center [440, 327] width 27 height 27
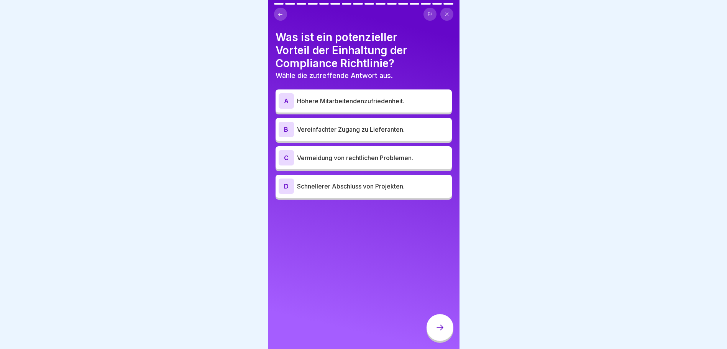
click at [385, 105] on p "Höhere Mitarbeitendenzufriedenheit." at bounding box center [373, 100] width 152 height 9
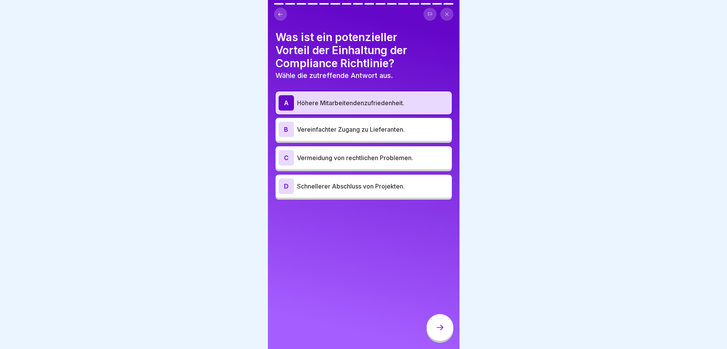
click at [399, 157] on p "Vermeidung von rechtlichen Problemen." at bounding box center [373, 157] width 152 height 9
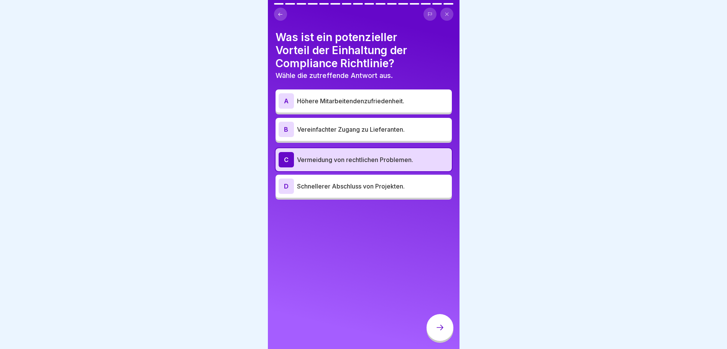
click at [377, 102] on p "Höhere Mitarbeitendenzufriedenheit." at bounding box center [373, 100] width 152 height 9
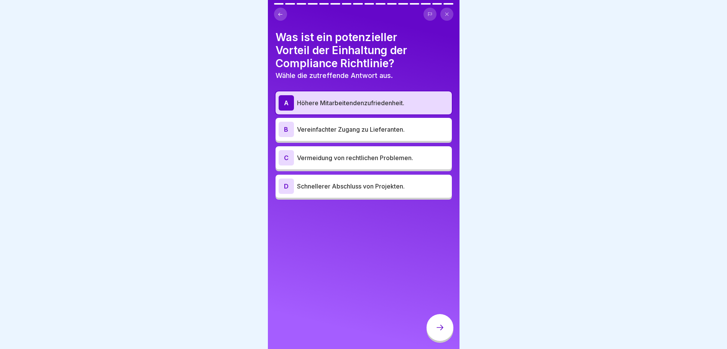
click at [438, 332] on icon at bounding box center [440, 326] width 9 height 9
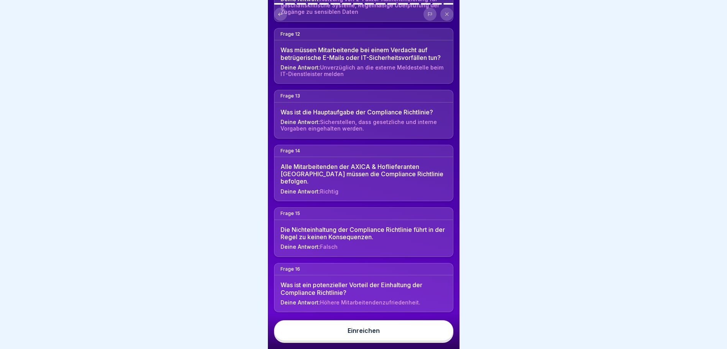
scroll to position [784, 0]
click at [379, 340] on button "Einreichen" at bounding box center [363, 330] width 179 height 21
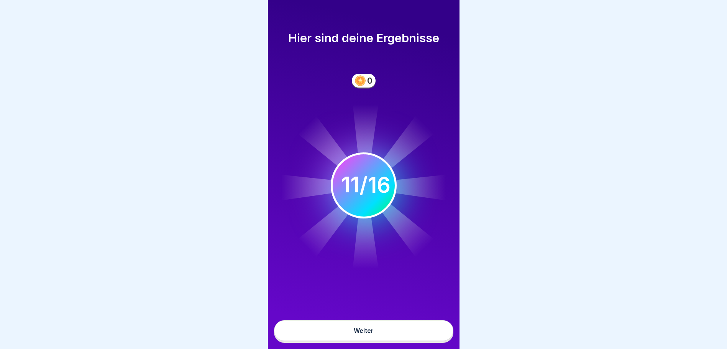
click at [379, 340] on button "Weiter" at bounding box center [363, 330] width 179 height 21
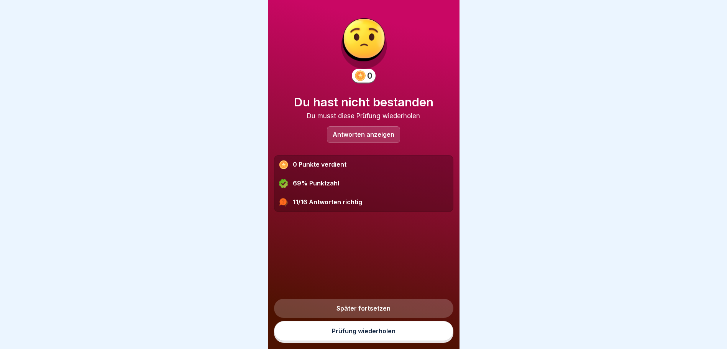
click at [363, 309] on link "Später fortsetzen" at bounding box center [363, 307] width 179 height 19
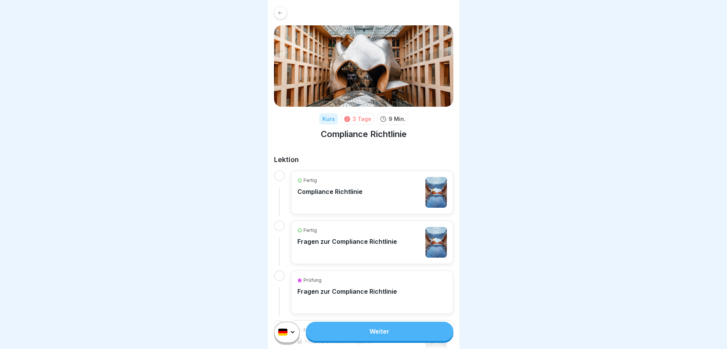
click at [372, 339] on link "Weiter" at bounding box center [379, 330] width 147 height 19
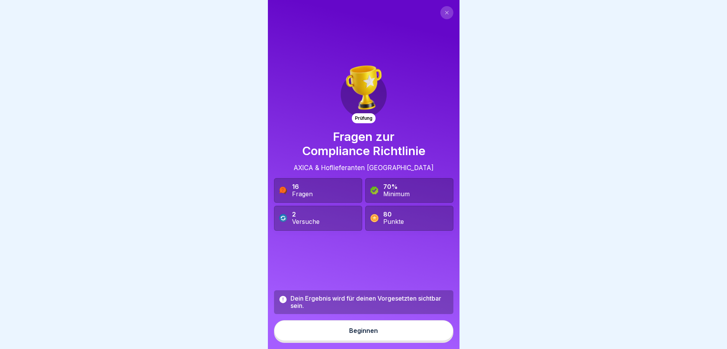
scroll to position [6, 0]
click at [351, 327] on div "Beginnen" at bounding box center [363, 330] width 29 height 7
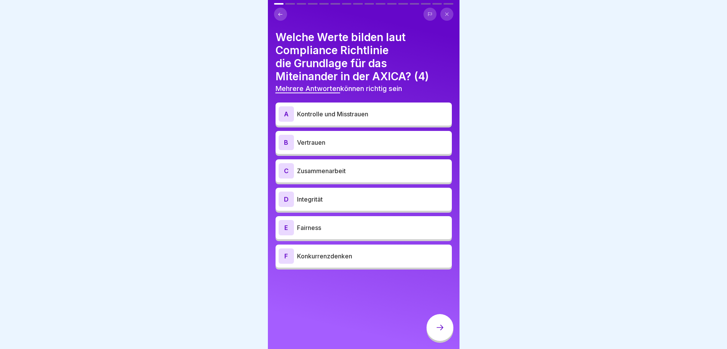
click at [356, 138] on p "Vertrauen" at bounding box center [373, 142] width 152 height 9
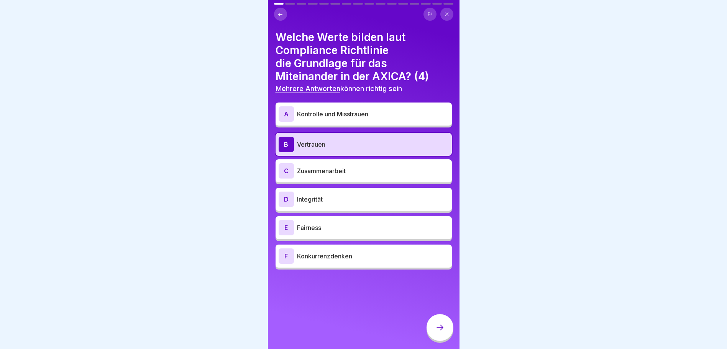
click at [367, 168] on p "Zusammenarbeit" at bounding box center [373, 170] width 152 height 9
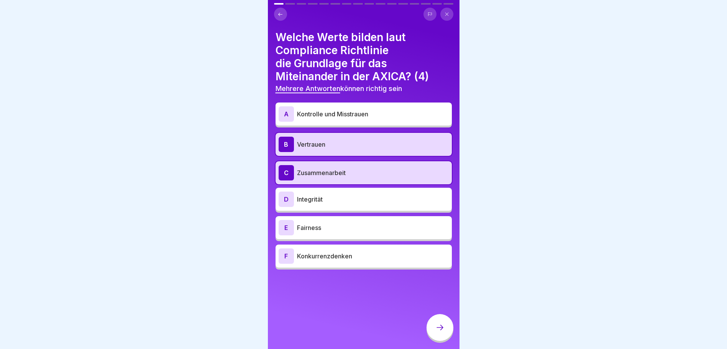
click at [339, 223] on p "Fairness" at bounding box center [373, 227] width 152 height 9
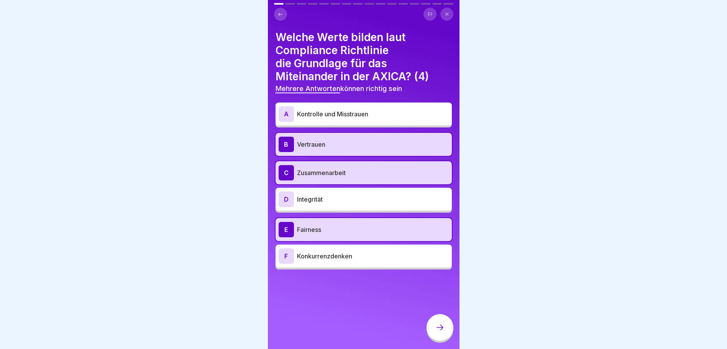
click at [345, 194] on p "Integrität" at bounding box center [373, 198] width 152 height 9
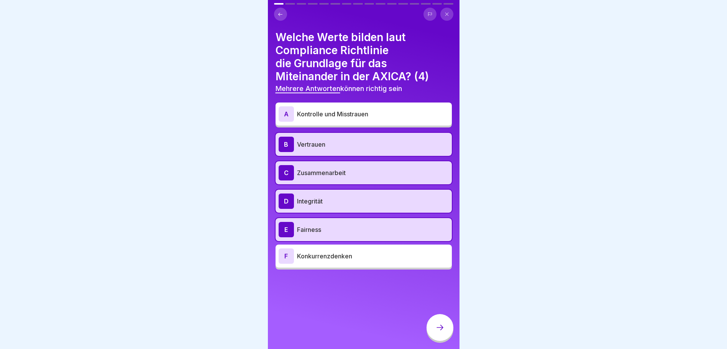
click at [434, 324] on div at bounding box center [440, 327] width 27 height 27
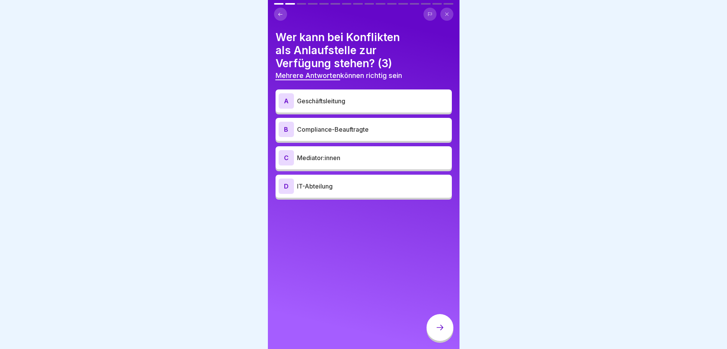
click at [365, 96] on p "Geschäftsleitung" at bounding box center [373, 100] width 152 height 9
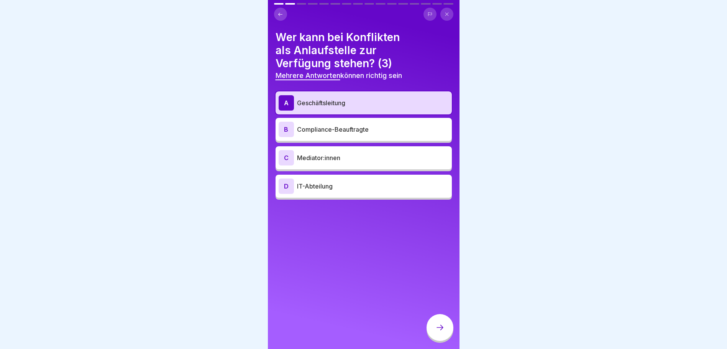
click at [360, 125] on p "Compliance-Beauftragte" at bounding box center [373, 129] width 152 height 9
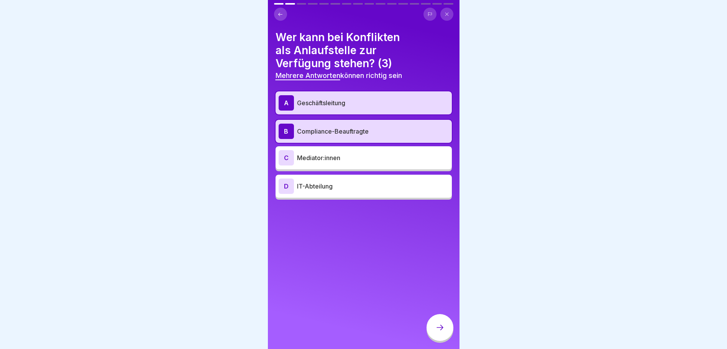
click at [352, 154] on p "Mediator:innen" at bounding box center [373, 157] width 152 height 9
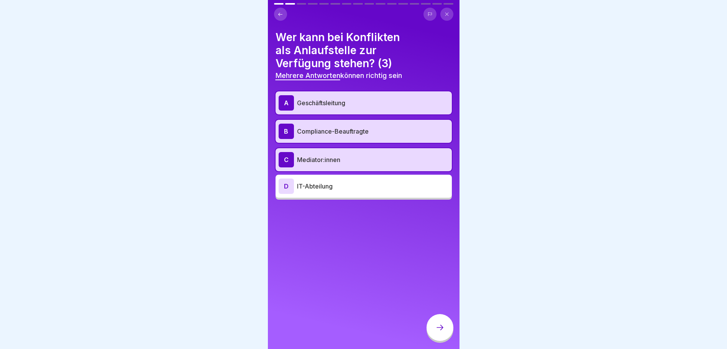
click at [439, 326] on icon at bounding box center [440, 326] width 9 height 9
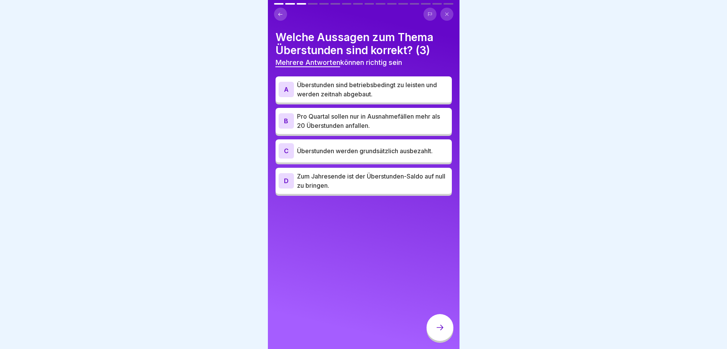
click at [403, 80] on p "Überstunden sind betriebsbedingt zu leisten und werden zeitnah abgebaut." at bounding box center [373, 89] width 152 height 18
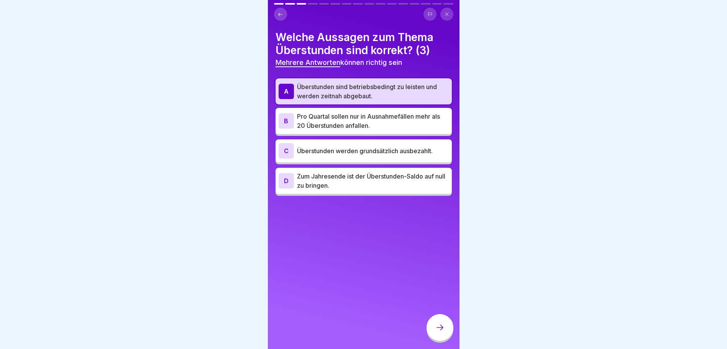
click at [390, 119] on p "Pro Quartal sollen nur in Ausnahmefällen mehr als 20 Überstunden anfallen." at bounding box center [373, 121] width 152 height 18
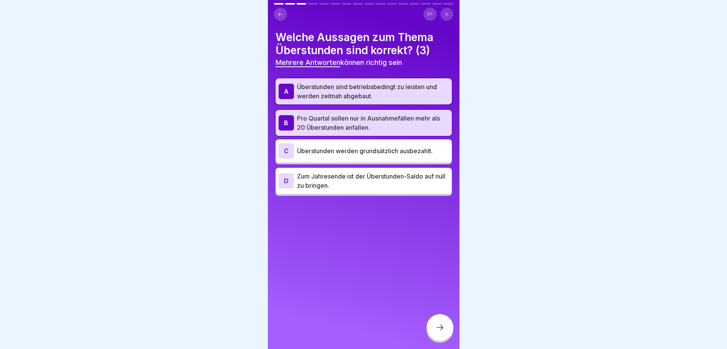
click at [355, 174] on p "Zum Jahresende ist der Überstunden-Saldo auf null zu bringen." at bounding box center [373, 180] width 152 height 18
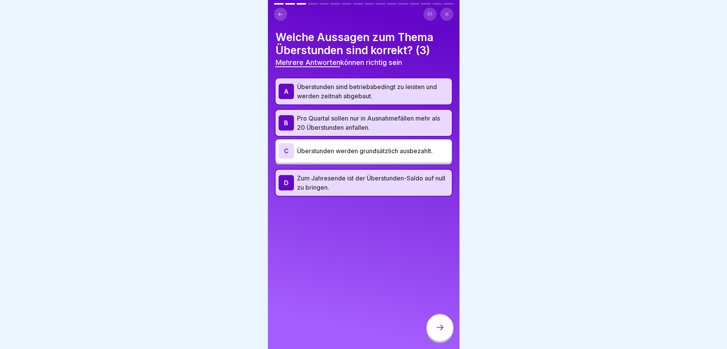
click at [439, 331] on icon at bounding box center [440, 326] width 9 height 9
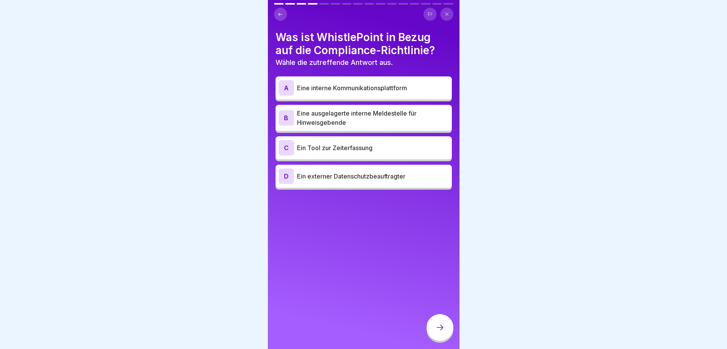
click at [383, 112] on p "Eine ausgelagerte interne Meldestelle für Hinweisgebende" at bounding box center [373, 118] width 152 height 18
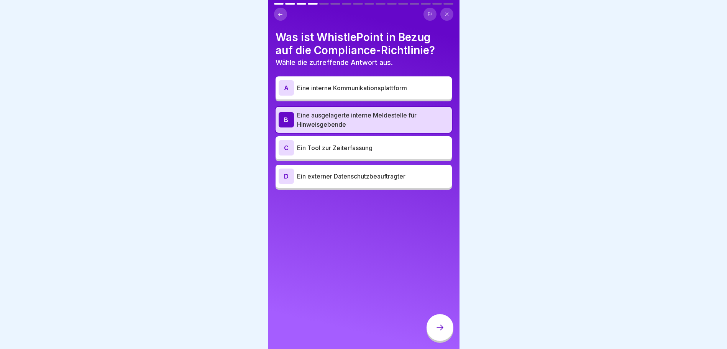
click at [447, 335] on div at bounding box center [440, 327] width 27 height 27
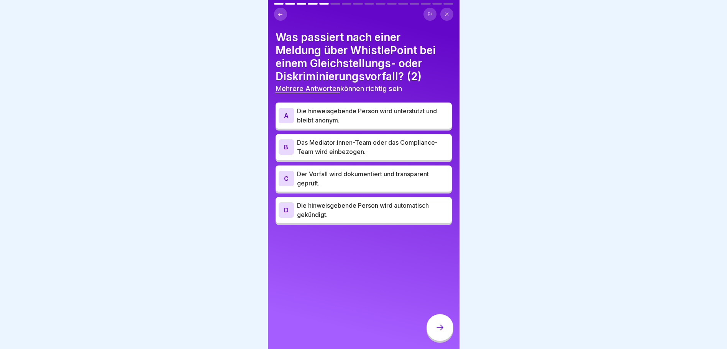
click at [382, 140] on p "Das Mediator:innen-Team oder das Compliance-Team wird einbezogen." at bounding box center [373, 147] width 152 height 18
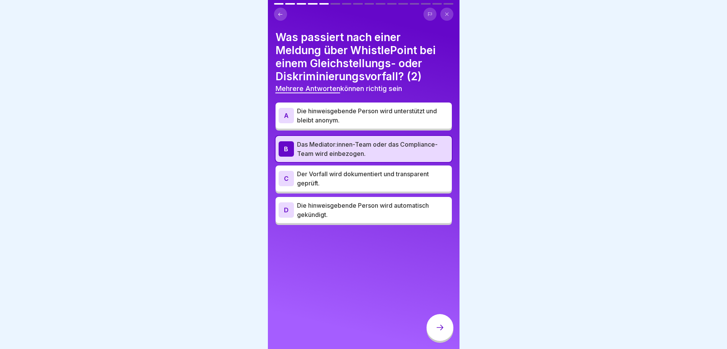
click at [373, 113] on p "Die hinweisgebende Person wird unterstützt und bleibt anonym." at bounding box center [373, 115] width 152 height 18
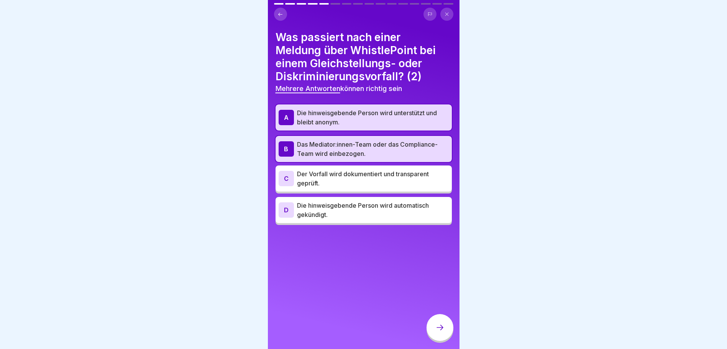
click at [331, 178] on p "Der Vorfall wird dokumentiert und transparent geprüft." at bounding box center [373, 178] width 152 height 18
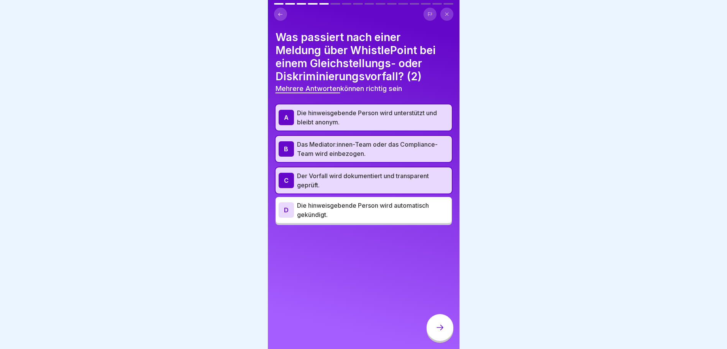
click at [323, 142] on p "Das Mediator:innen-Team oder das Compliance-Team wird einbezogen." at bounding box center [373, 149] width 152 height 18
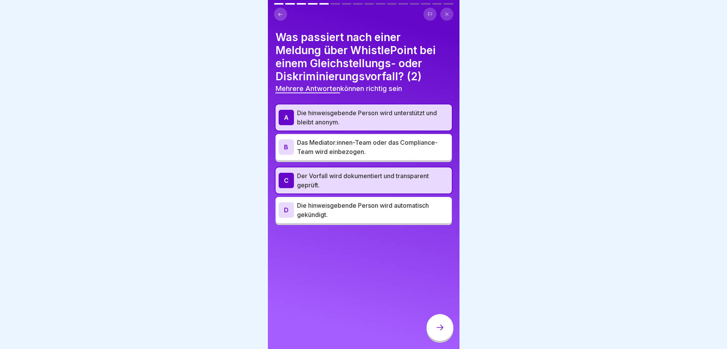
click at [441, 327] on icon at bounding box center [440, 326] width 9 height 9
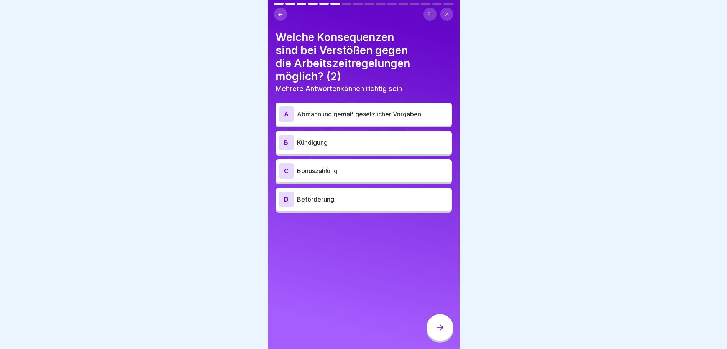
click at [339, 110] on p "Abmahnung gemäß gesetzlicher Vorgaben" at bounding box center [373, 113] width 152 height 9
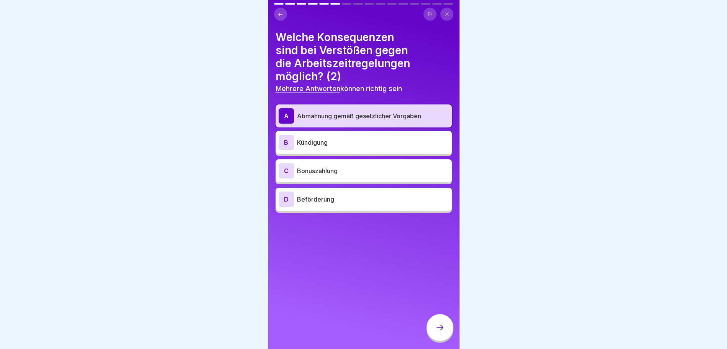
click at [339, 141] on p "Kündigung" at bounding box center [373, 142] width 152 height 9
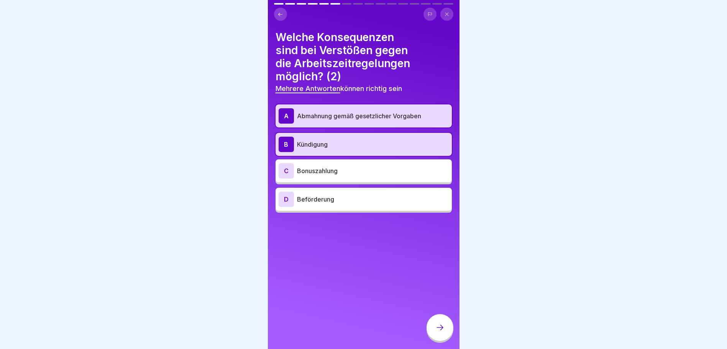
click at [436, 332] on div at bounding box center [440, 327] width 27 height 27
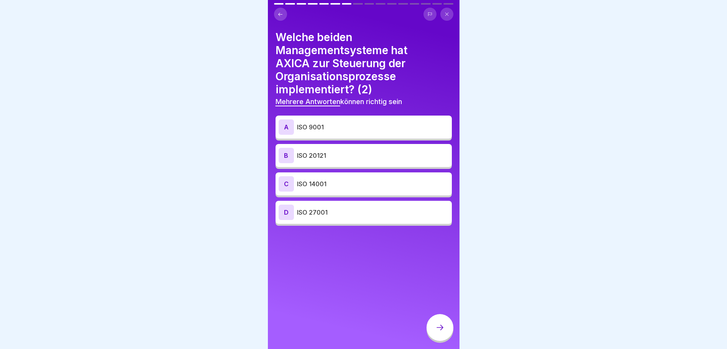
click at [343, 122] on p "ISO 9001" at bounding box center [373, 126] width 152 height 9
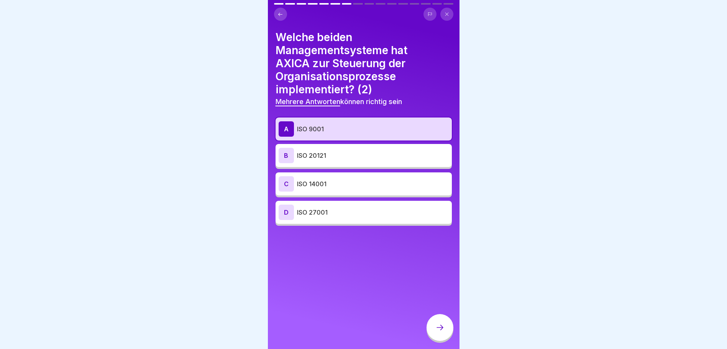
click at [348, 181] on p "ISO 14001" at bounding box center [373, 183] width 152 height 9
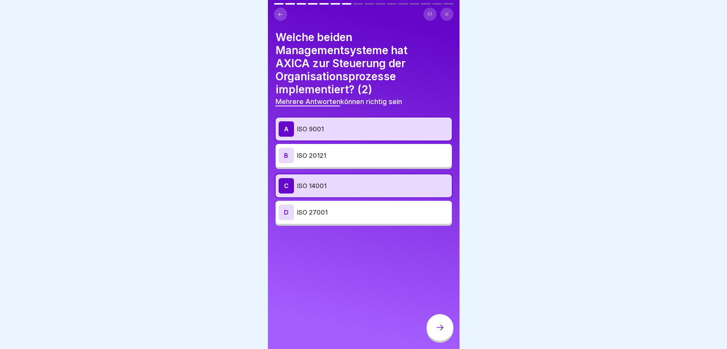
click at [440, 328] on icon at bounding box center [440, 326] width 9 height 9
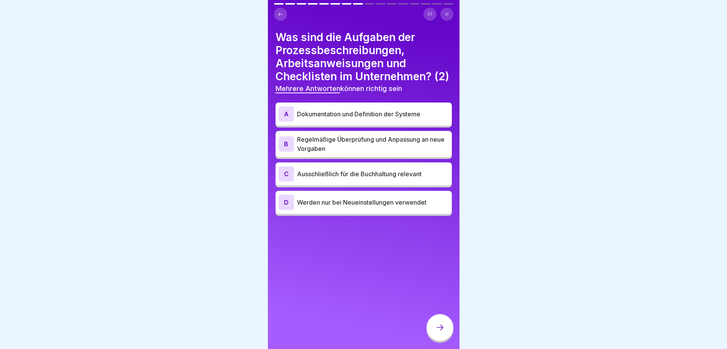
click at [415, 118] on p "Dokumentation und Definition der Systeme" at bounding box center [373, 113] width 152 height 9
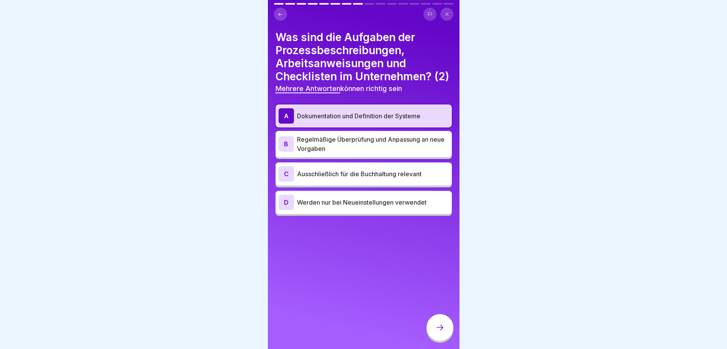
click at [428, 151] on p "Regelmäßige Überprüfung und Anpassung an neue Vorgaben" at bounding box center [373, 144] width 152 height 18
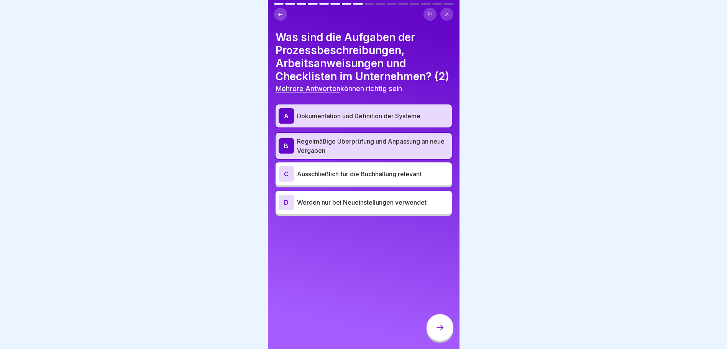
click at [441, 322] on div at bounding box center [440, 327] width 27 height 27
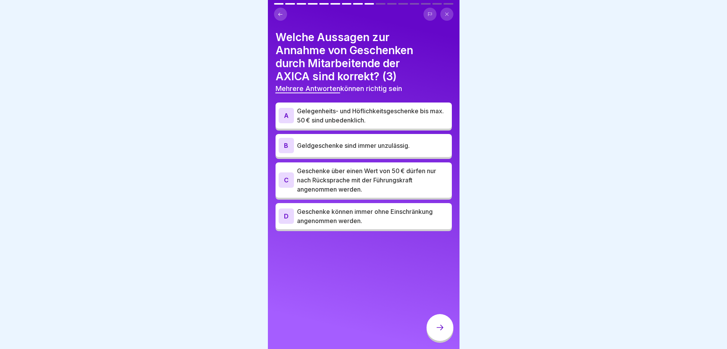
click at [355, 178] on p "Geschenke über einen Wert von 50 € dürfen nur nach Rücksprache mit der Führungs…" at bounding box center [373, 180] width 152 height 28
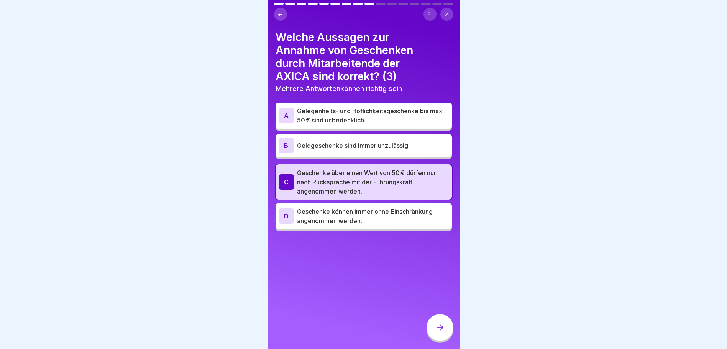
click at [347, 115] on p "Gelegenheits- und Höflichkeitsgeschenke bis max. 50 € sind unbedenklich." at bounding box center [373, 115] width 152 height 18
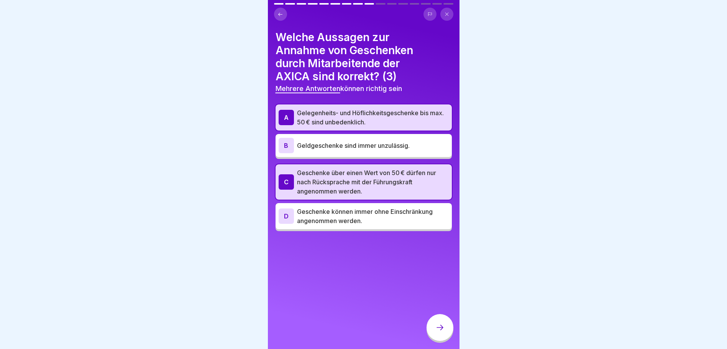
click at [342, 141] on p "Geldgeschenke sind immer unzulässig." at bounding box center [373, 145] width 152 height 9
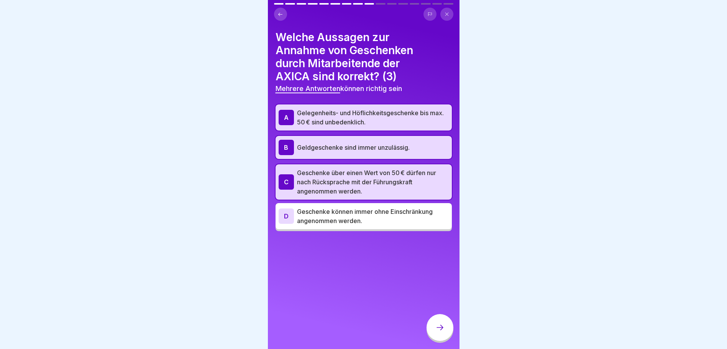
click at [440, 324] on icon at bounding box center [440, 326] width 9 height 9
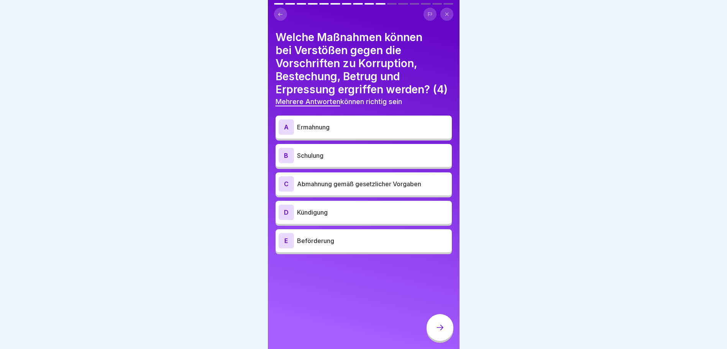
click at [344, 132] on p "Ermahnung" at bounding box center [373, 126] width 152 height 9
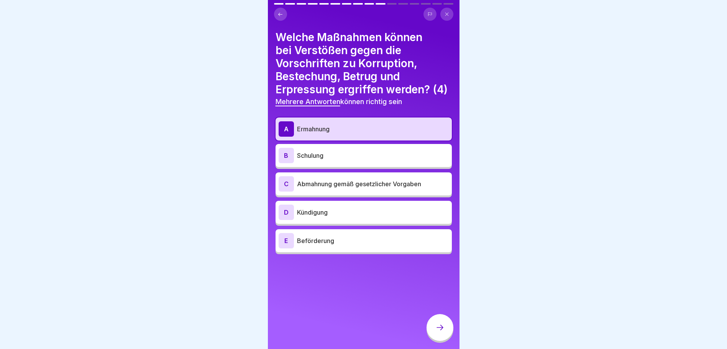
click at [340, 160] on p "Schulung" at bounding box center [373, 155] width 152 height 9
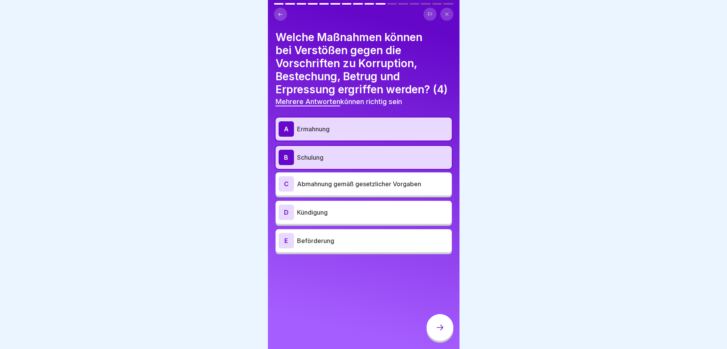
click at [363, 188] on p "Abmahnung gemäß gesetzlicher Vorgaben" at bounding box center [373, 183] width 152 height 9
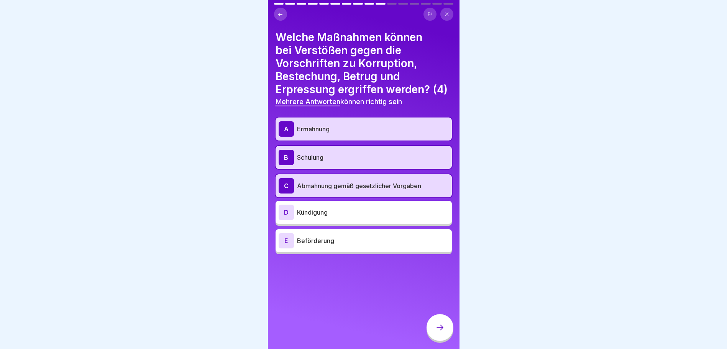
click at [340, 217] on p "Kündigung" at bounding box center [373, 211] width 152 height 9
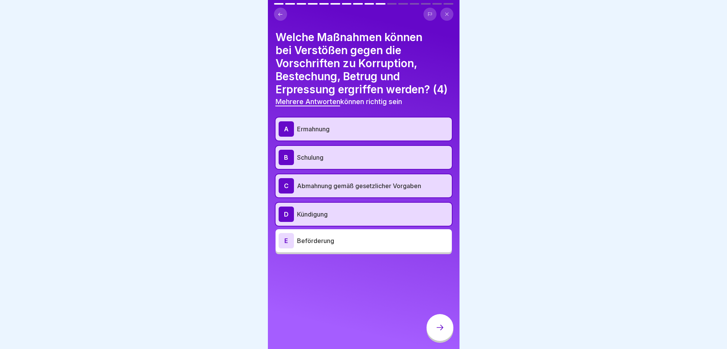
click at [448, 331] on div at bounding box center [440, 327] width 27 height 27
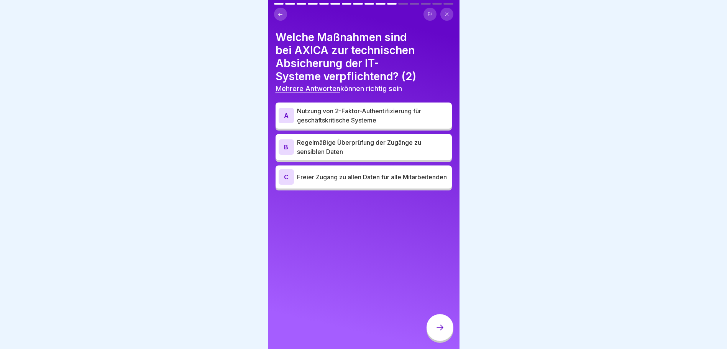
click at [394, 106] on p "Nutzung von 2-Faktor-Authentifizierung für geschäftskritische Systeme" at bounding box center [373, 115] width 152 height 18
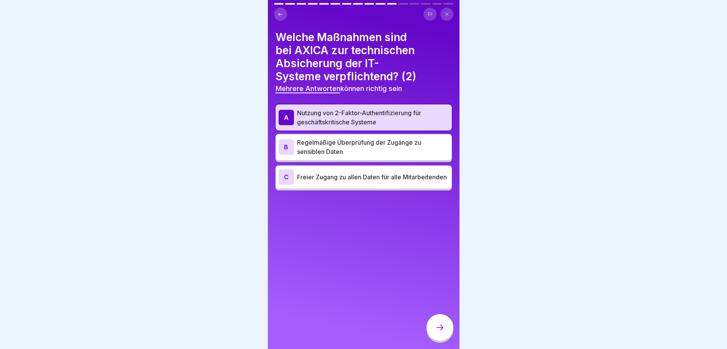
click at [428, 145] on p "Regelmäßige Überprüfung der Zugänge zu sensiblen Daten" at bounding box center [373, 147] width 152 height 18
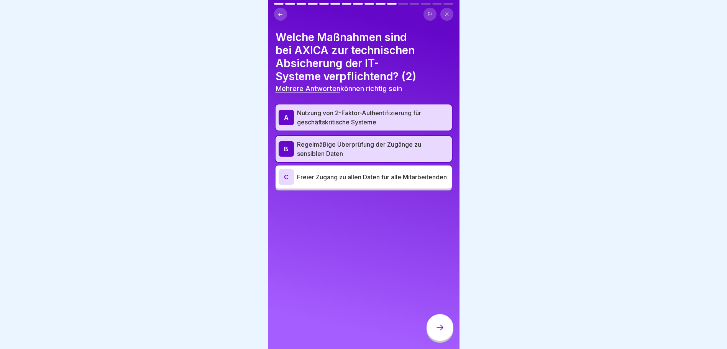
click at [441, 332] on div at bounding box center [440, 327] width 27 height 27
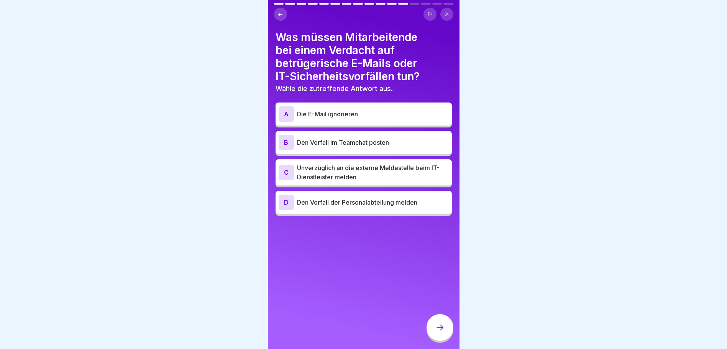
click at [417, 167] on p "Unverzüglich an die externe Meldestelle beim IT-Dienstleister melden" at bounding box center [373, 172] width 152 height 18
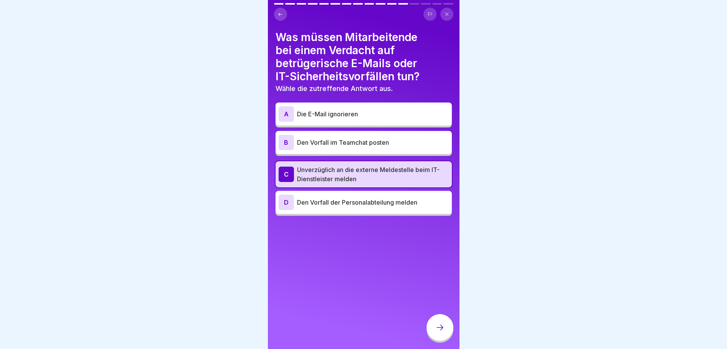
click at [433, 324] on div at bounding box center [440, 327] width 27 height 27
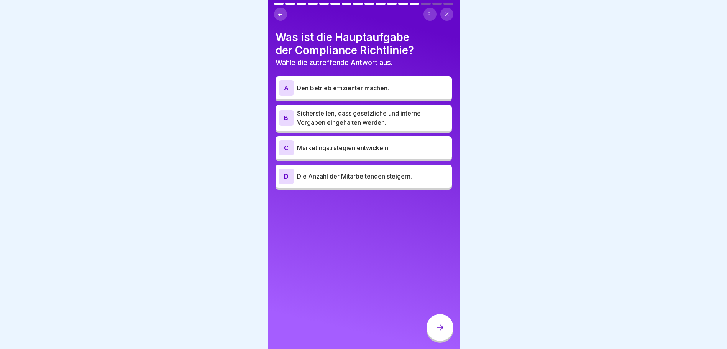
click at [344, 109] on p "Sicherstellen, dass gesetzliche und interne Vorgaben eingehalten werden." at bounding box center [373, 118] width 152 height 18
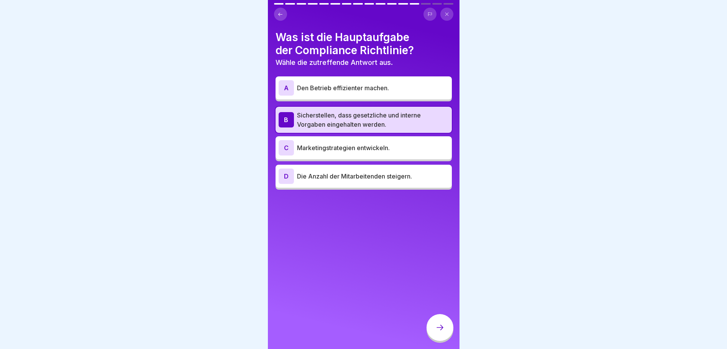
click at [434, 329] on div at bounding box center [440, 327] width 27 height 27
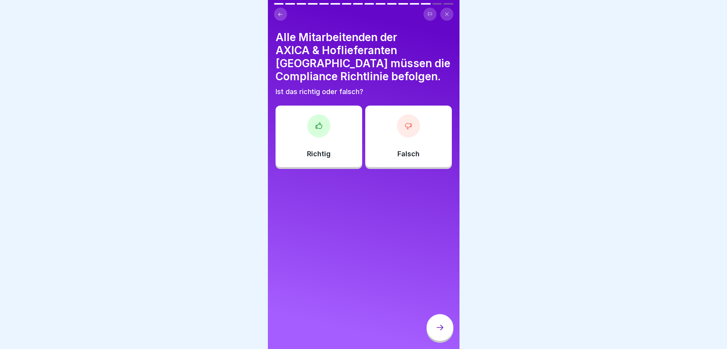
click at [334, 105] on div "Richtig" at bounding box center [319, 135] width 87 height 61
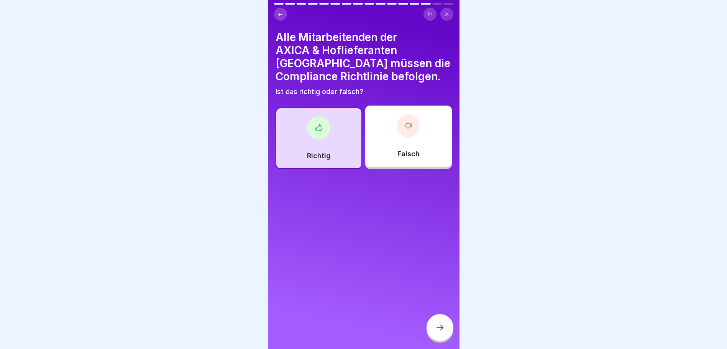
click at [451, 332] on div at bounding box center [440, 327] width 27 height 27
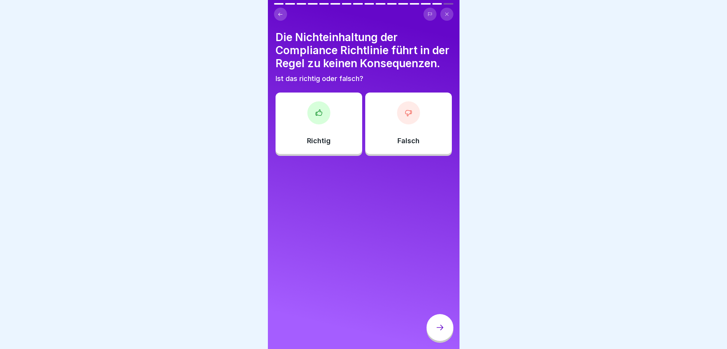
click at [424, 137] on div "Falsch" at bounding box center [408, 122] width 87 height 61
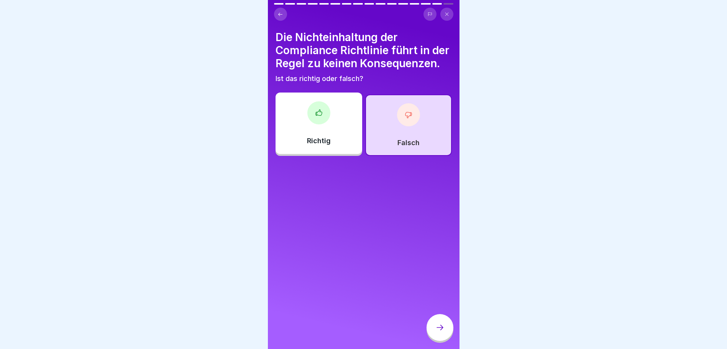
click at [445, 326] on div at bounding box center [440, 327] width 27 height 27
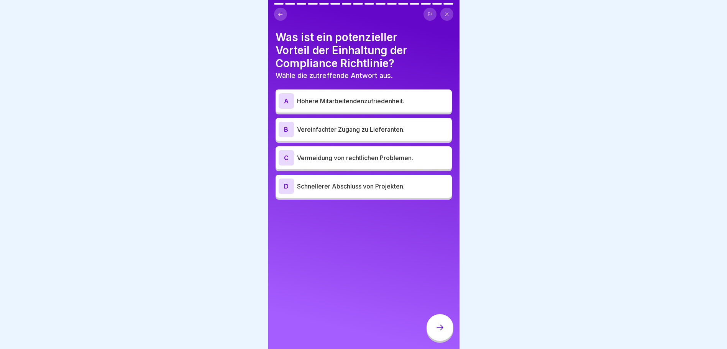
click at [377, 158] on div "C Vermeidung von rechtlichen Problemen." at bounding box center [364, 157] width 170 height 15
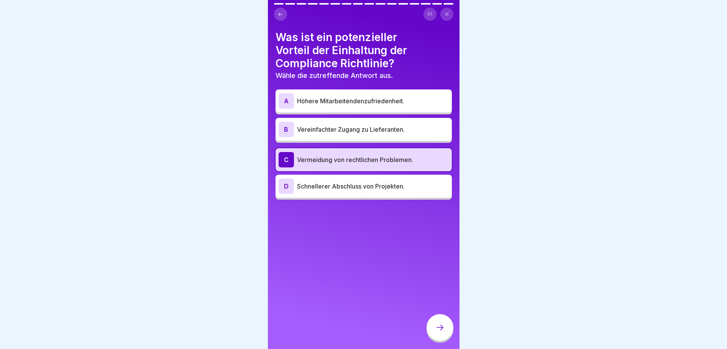
click at [444, 328] on icon at bounding box center [440, 326] width 9 height 9
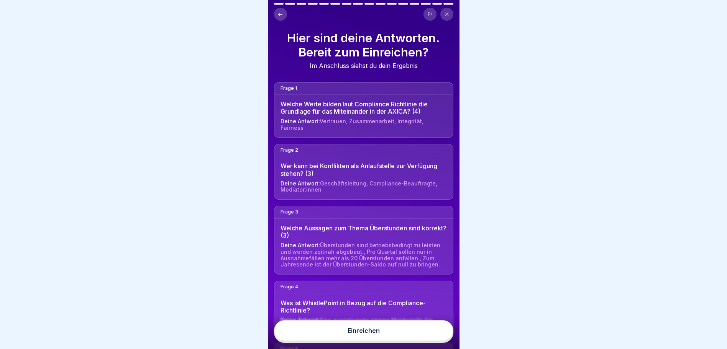
click at [384, 332] on button "Einreichen" at bounding box center [363, 330] width 179 height 21
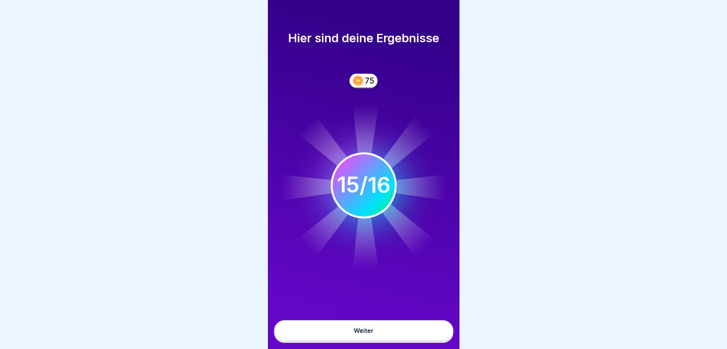
click at [384, 332] on button "Weiter" at bounding box center [363, 330] width 179 height 21
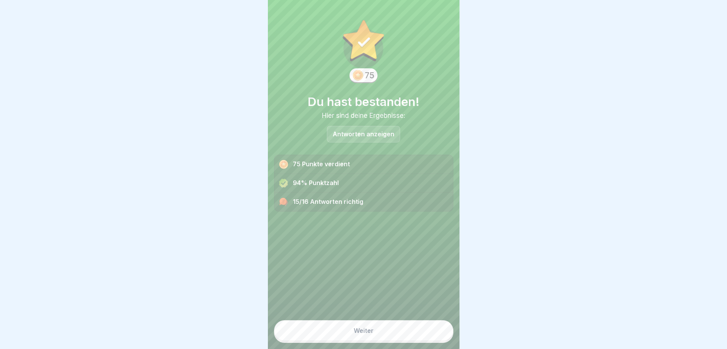
click at [384, 332] on button "Weiter" at bounding box center [363, 330] width 179 height 21
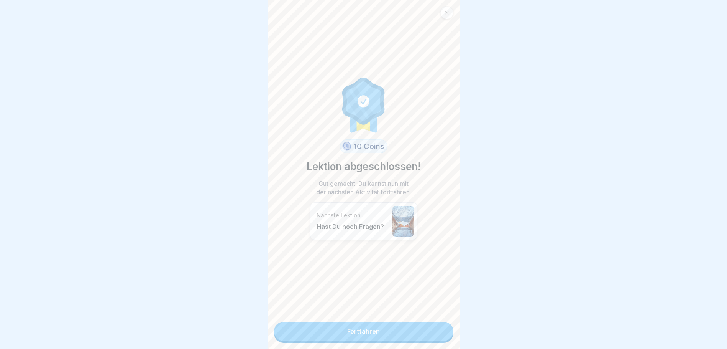
click at [369, 329] on link "Fortfahren" at bounding box center [363, 330] width 179 height 19
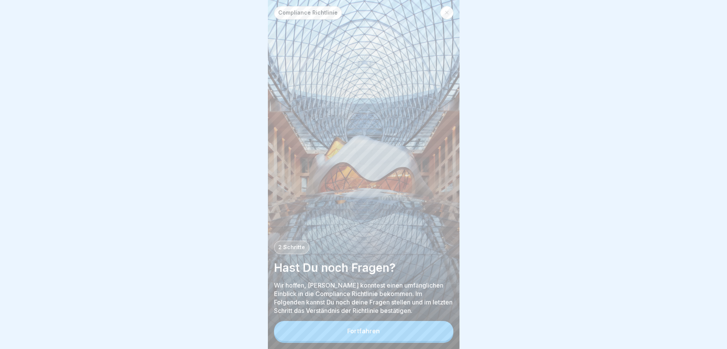
scroll to position [6, 0]
click at [358, 334] on button "Fortfahren" at bounding box center [363, 331] width 179 height 20
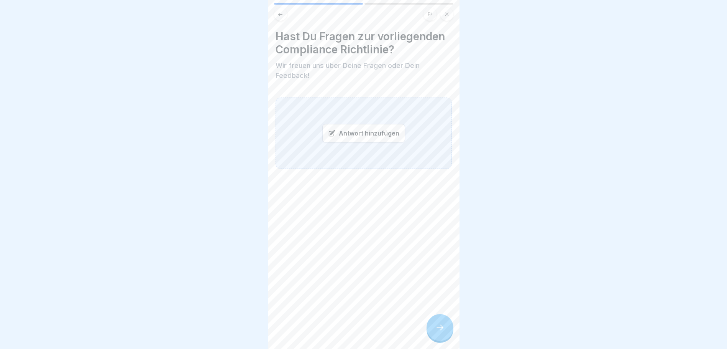
click at [434, 321] on div at bounding box center [440, 327] width 27 height 27
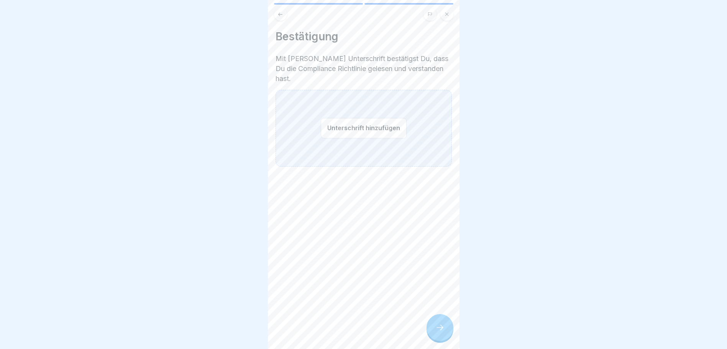
click at [364, 118] on button "Unterschrift hinzufügen" at bounding box center [364, 128] width 86 height 20
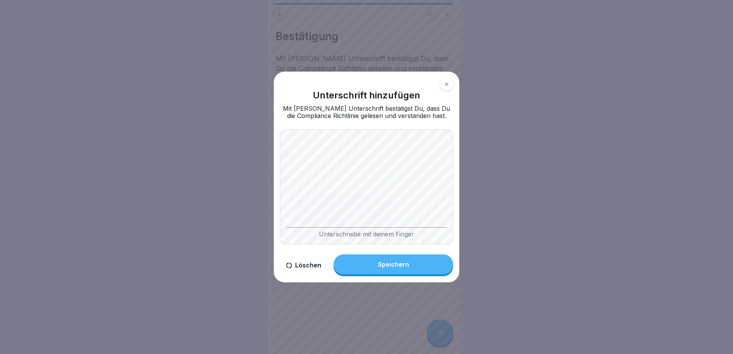
click at [352, 237] on div "Unterschreibe mit deinem Finger" at bounding box center [366, 187] width 173 height 115
click at [411, 227] on div "Unterschreibe mit deinem Finger" at bounding box center [366, 187] width 173 height 115
click at [441, 230] on div "Unterschreibe mit deinem Finger" at bounding box center [366, 187] width 173 height 115
click at [393, 268] on div "Speichern" at bounding box center [393, 264] width 31 height 7
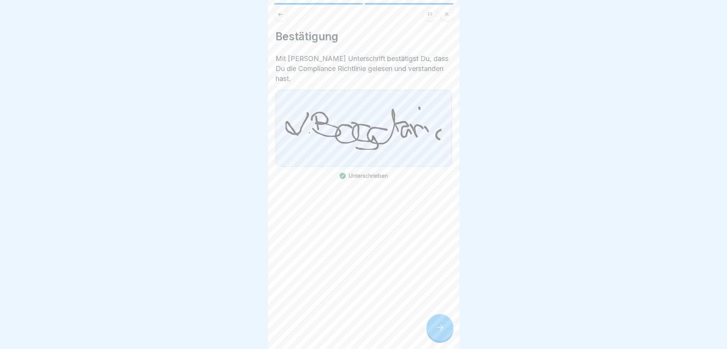
click at [439, 332] on icon at bounding box center [440, 326] width 9 height 9
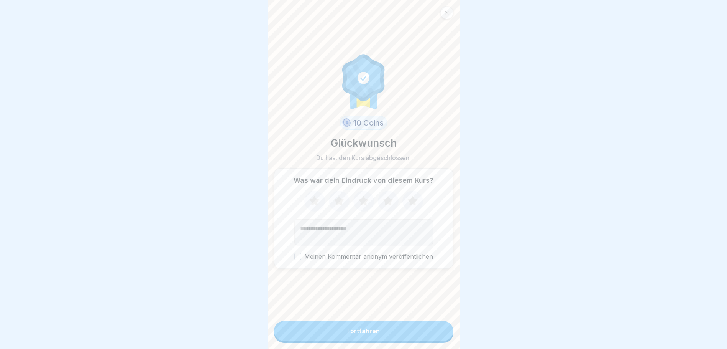
click at [356, 334] on div "Fortfahren" at bounding box center [363, 330] width 33 height 7
